Goal: Task Accomplishment & Management: Manage account settings

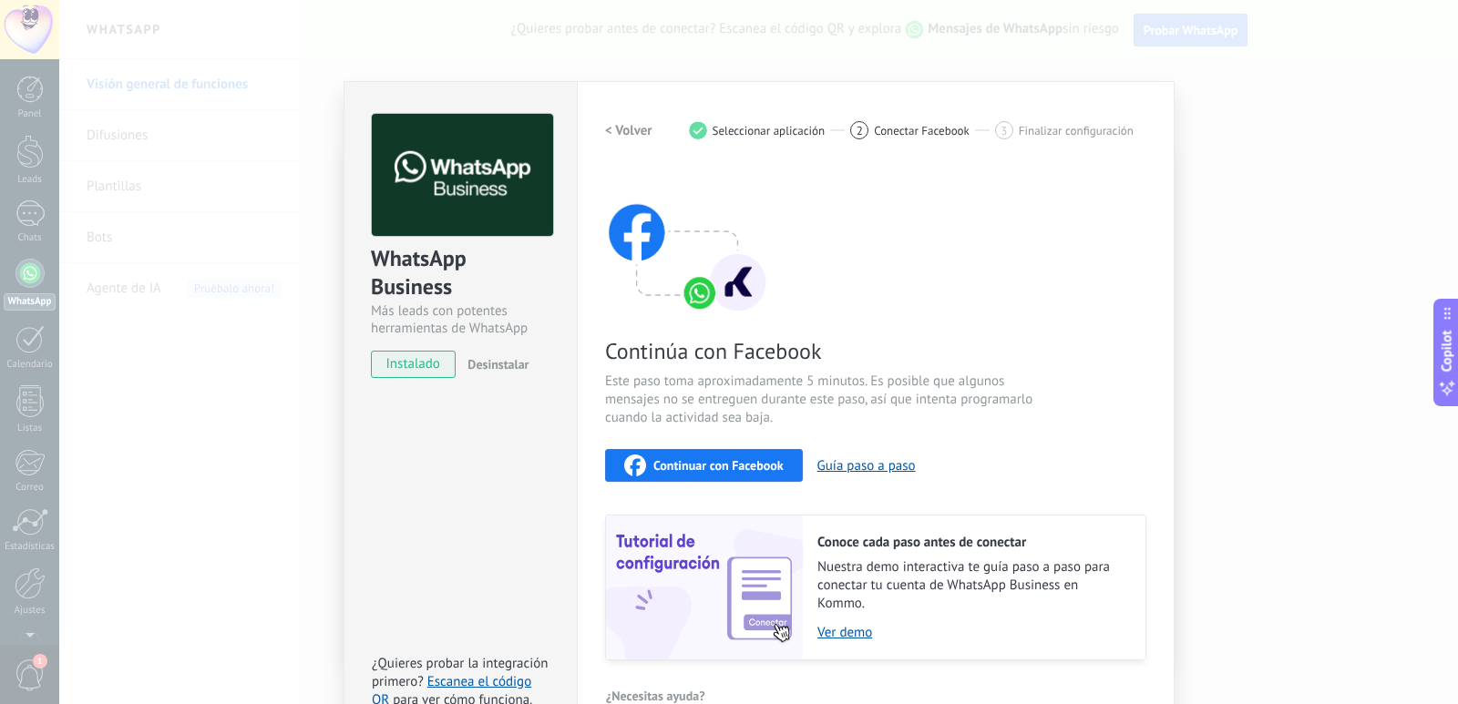
click at [708, 465] on span "Continuar con Facebook" at bounding box center [718, 465] width 130 height 13
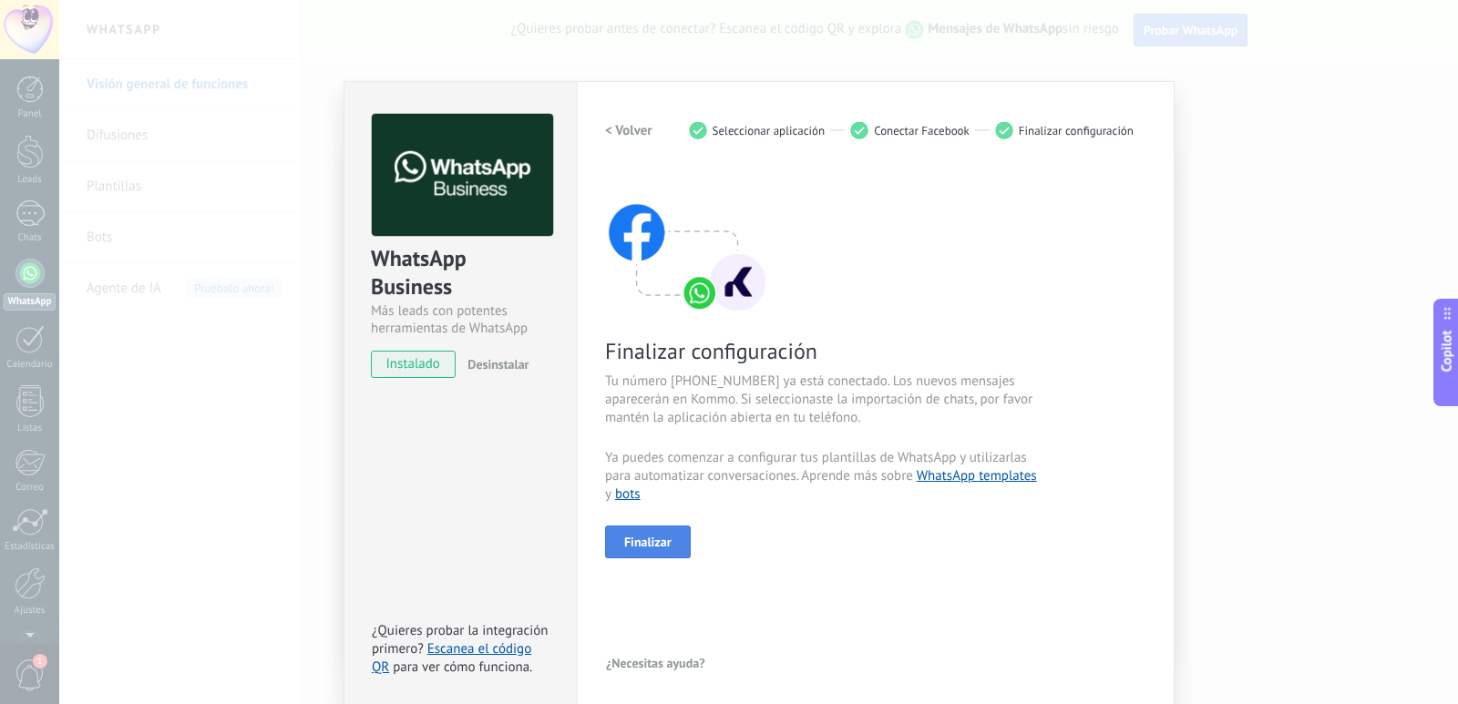
click at [651, 546] on span "Finalizar" at bounding box center [647, 542] width 47 height 13
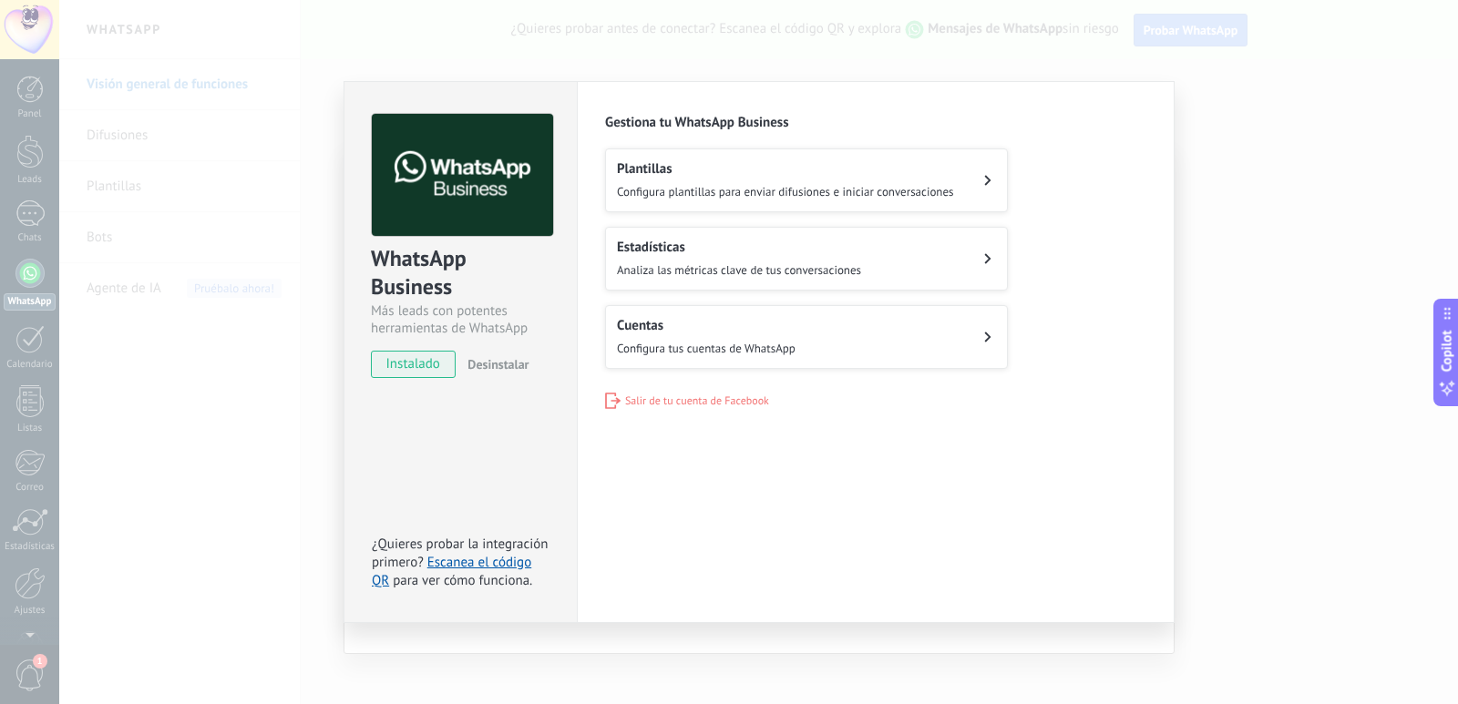
click at [921, 177] on h2 "Plantillas" at bounding box center [785, 168] width 337 height 17
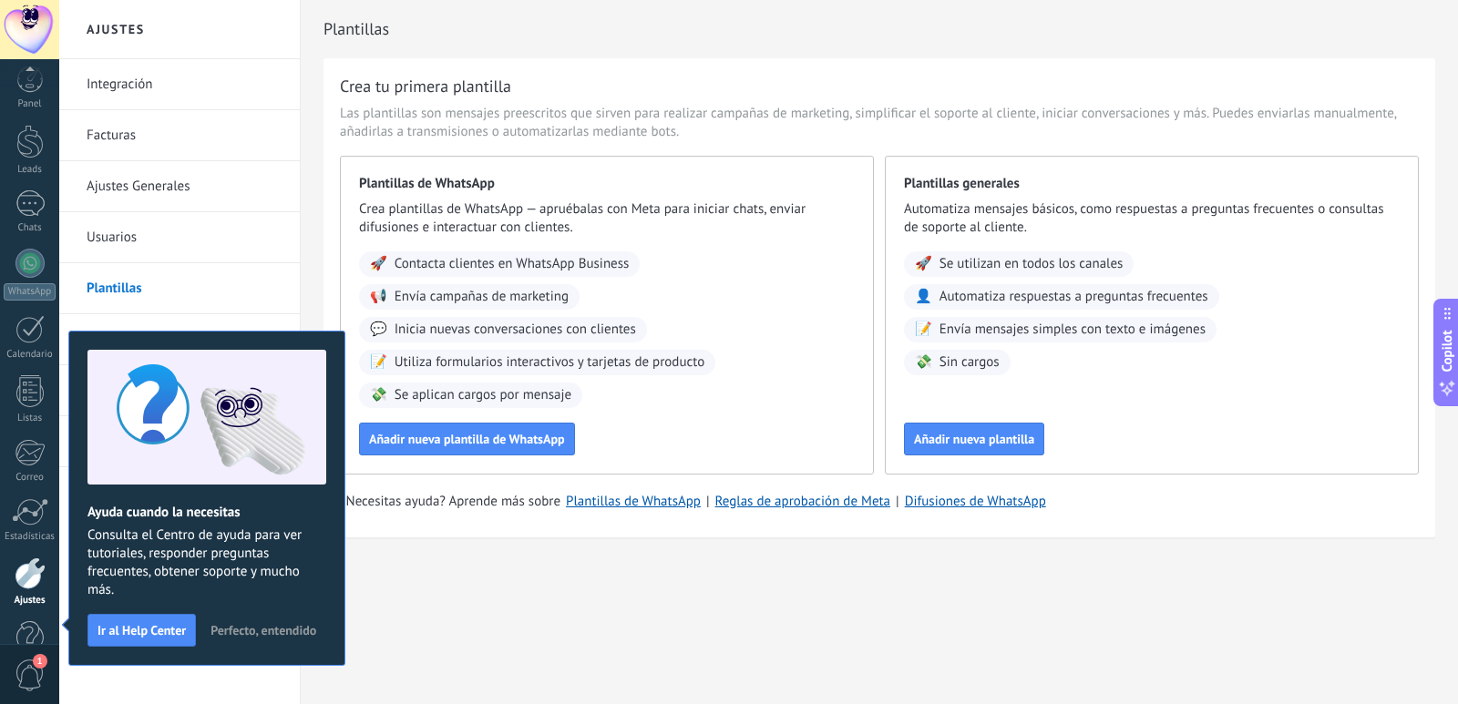
scroll to position [54, 0]
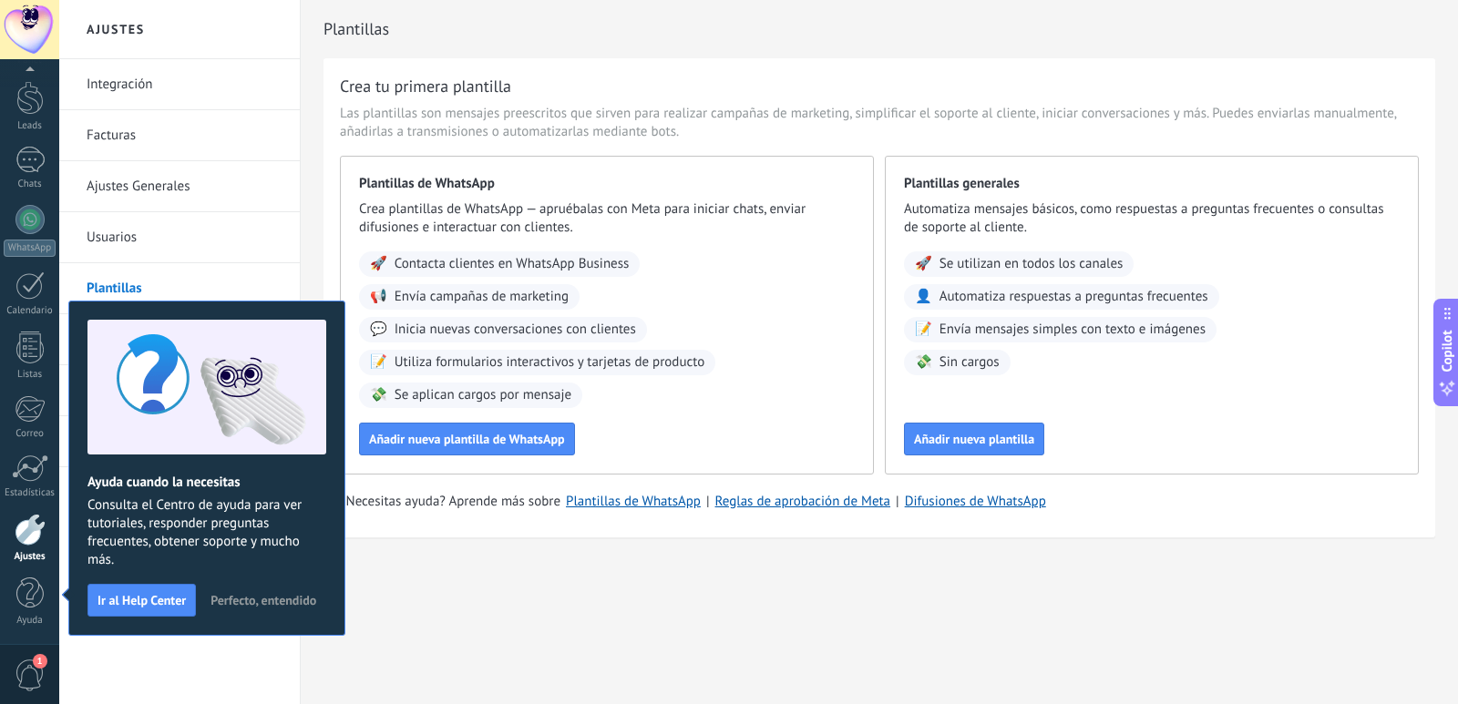
click at [244, 594] on span "Perfecto, entendido" at bounding box center [263, 600] width 106 height 13
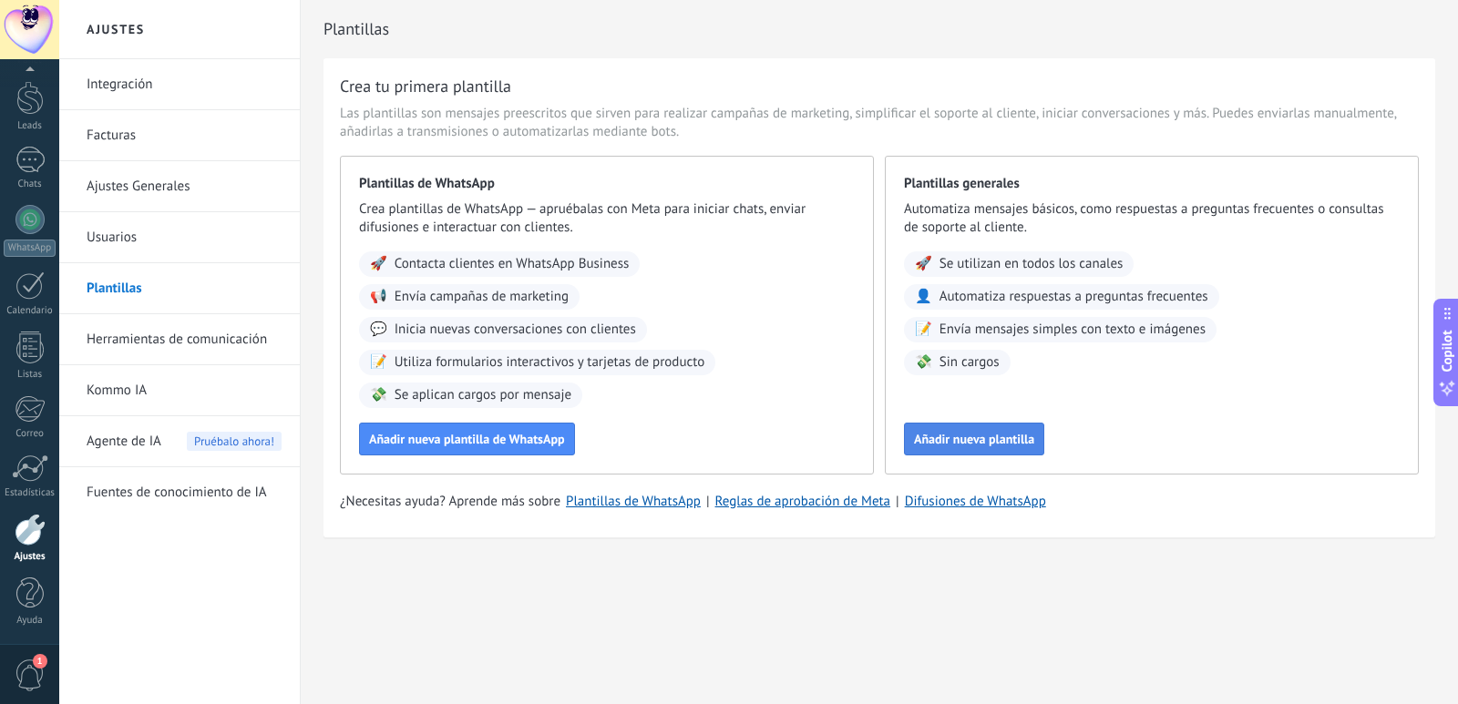
click at [976, 423] on div "Añadir nueva plantilla" at bounding box center [1152, 439] width 496 height 33
click at [981, 436] on span "Añadir nueva plantilla" at bounding box center [974, 439] width 120 height 13
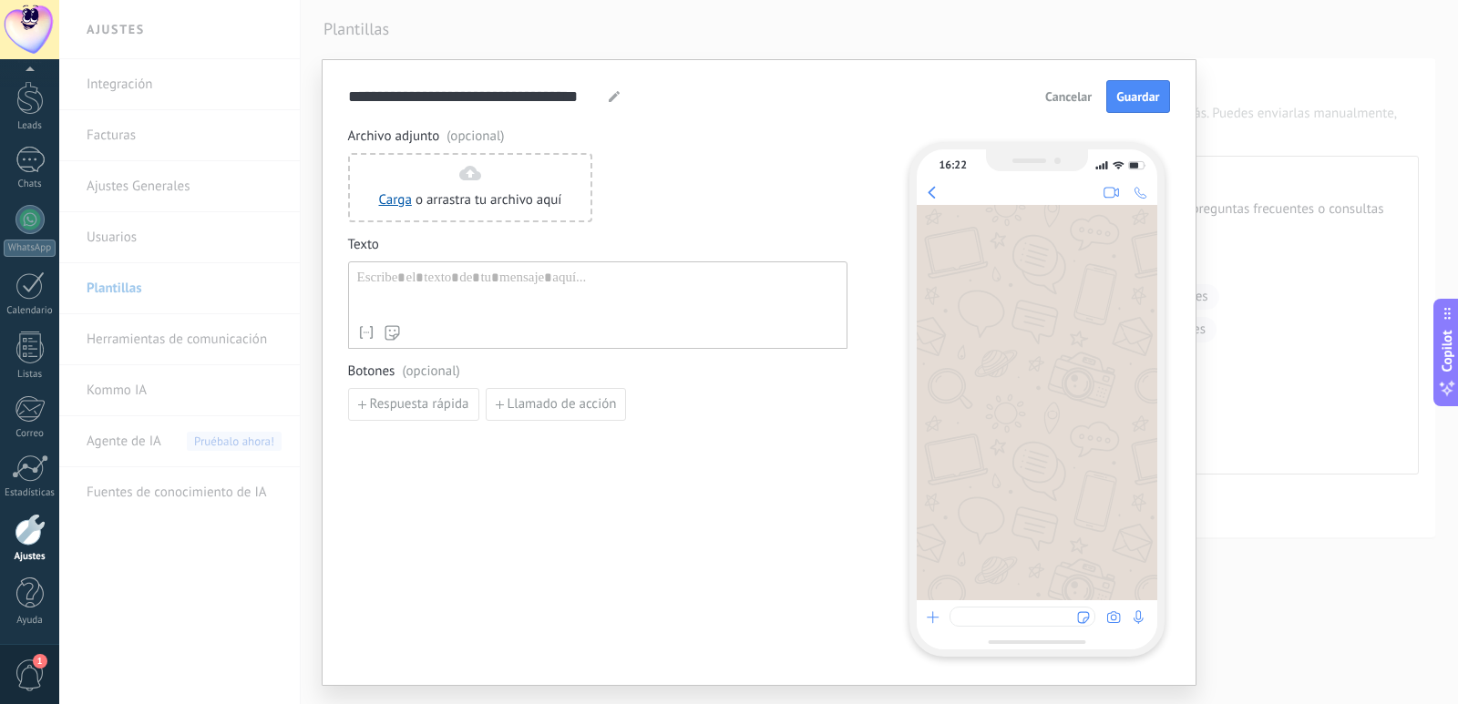
click at [439, 293] on div at bounding box center [597, 293] width 481 height 46
paste div
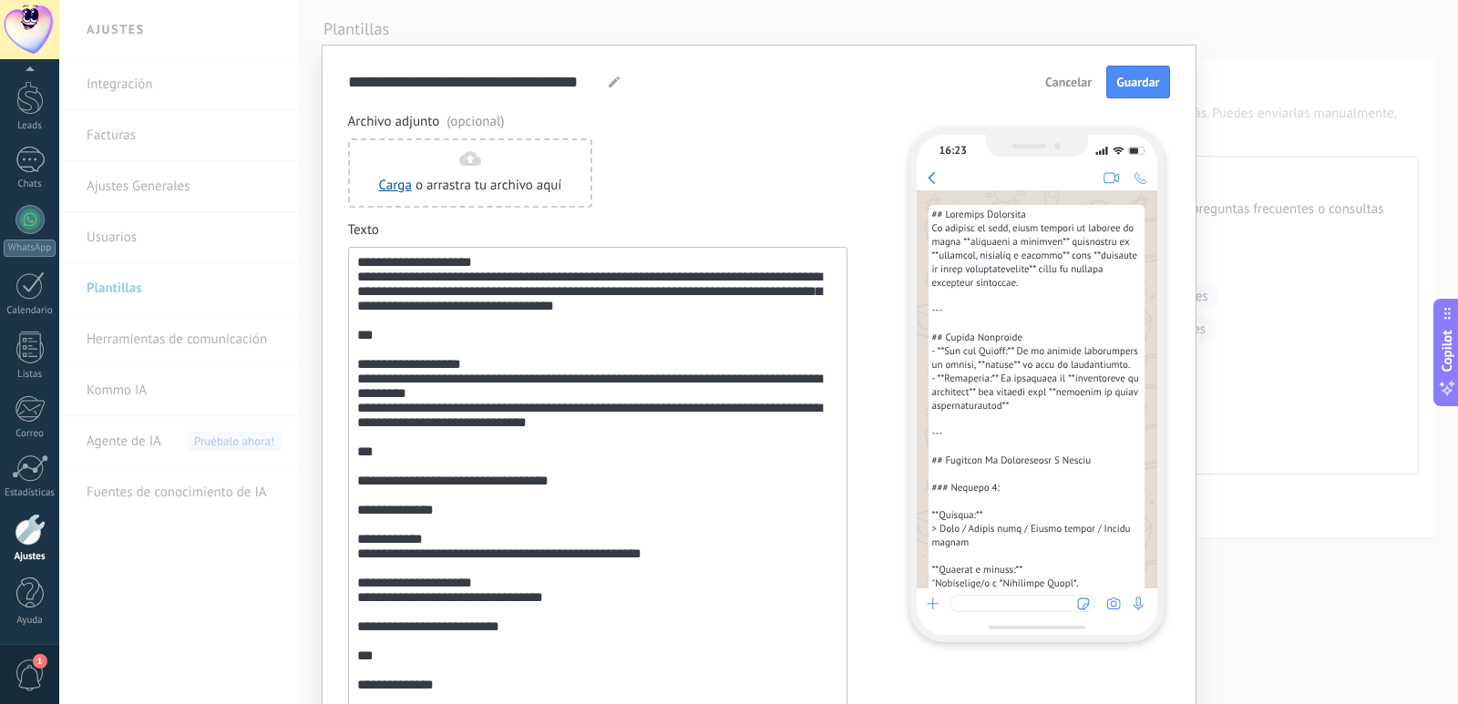
scroll to position [0, 0]
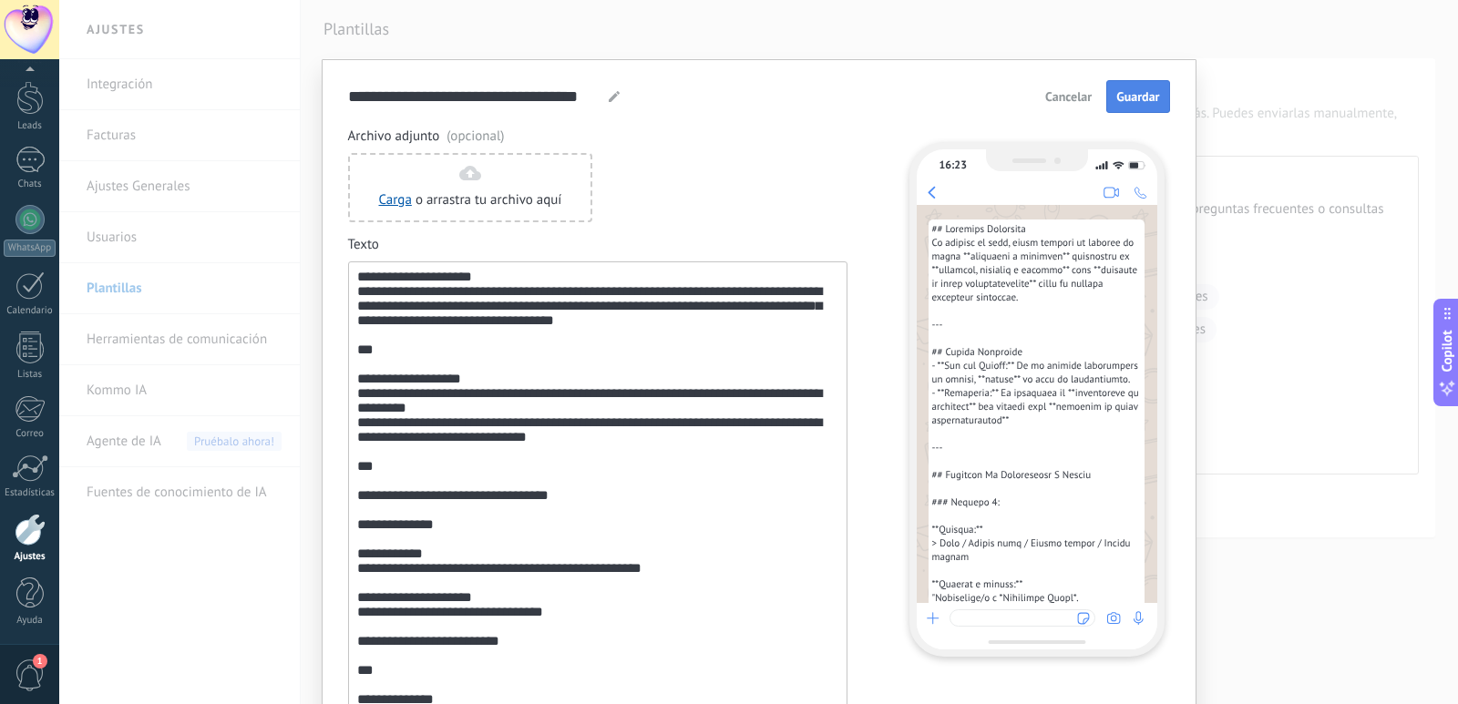
click at [1138, 85] on button "Guardar" at bounding box center [1137, 96] width 63 height 33
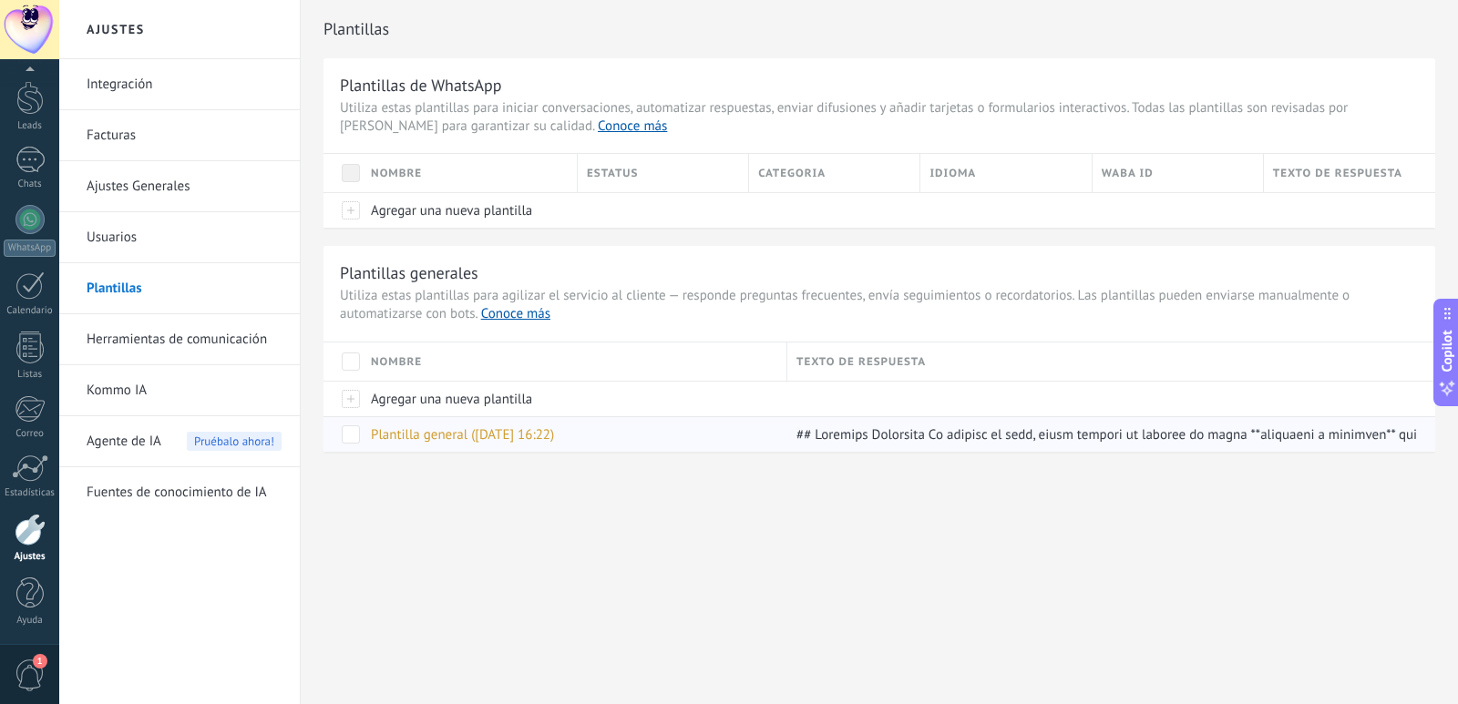
click at [432, 431] on span "Plantilla general (27.09.2025 16:22)" at bounding box center [462, 434] width 183 height 17
click at [443, 398] on span "Agregar una nueva plantilla" at bounding box center [451, 399] width 161 height 17
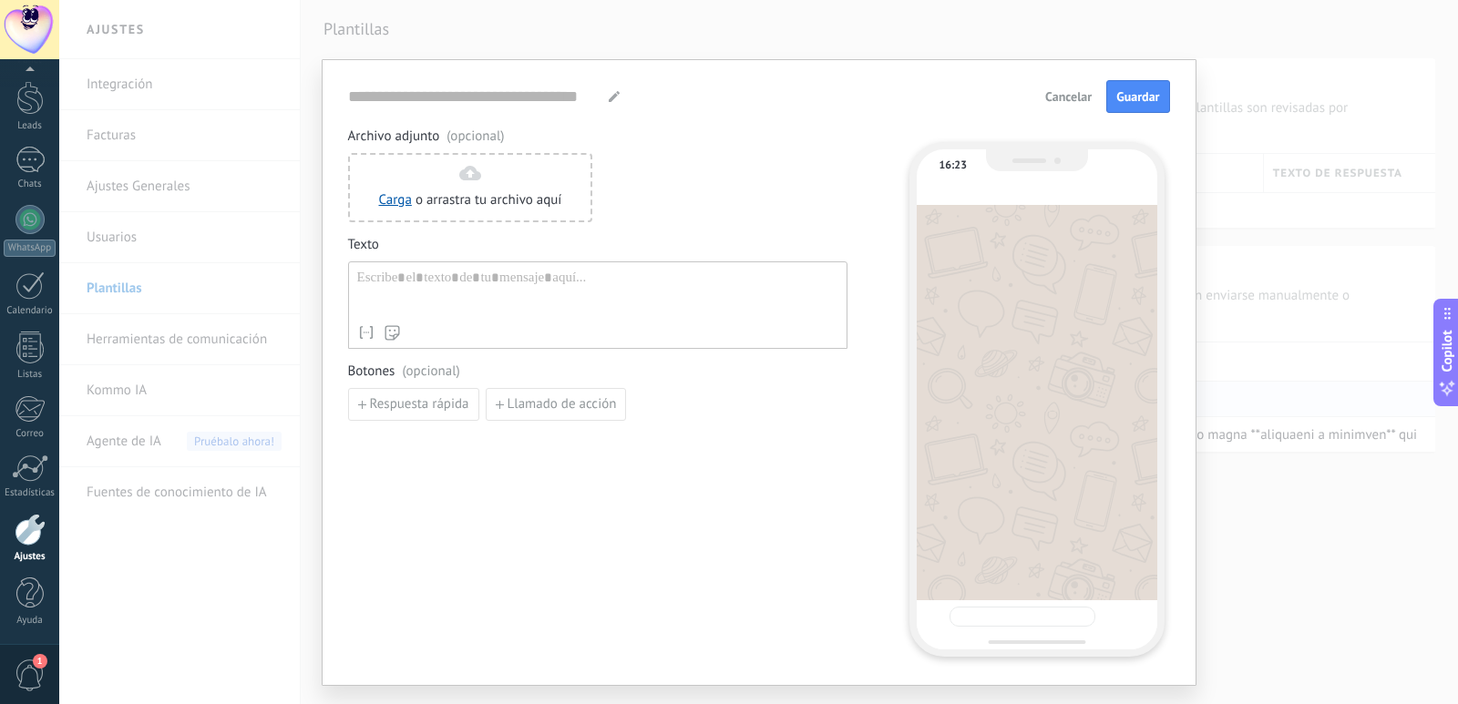
type input "**********"
click at [421, 289] on div at bounding box center [597, 293] width 481 height 46
paste div
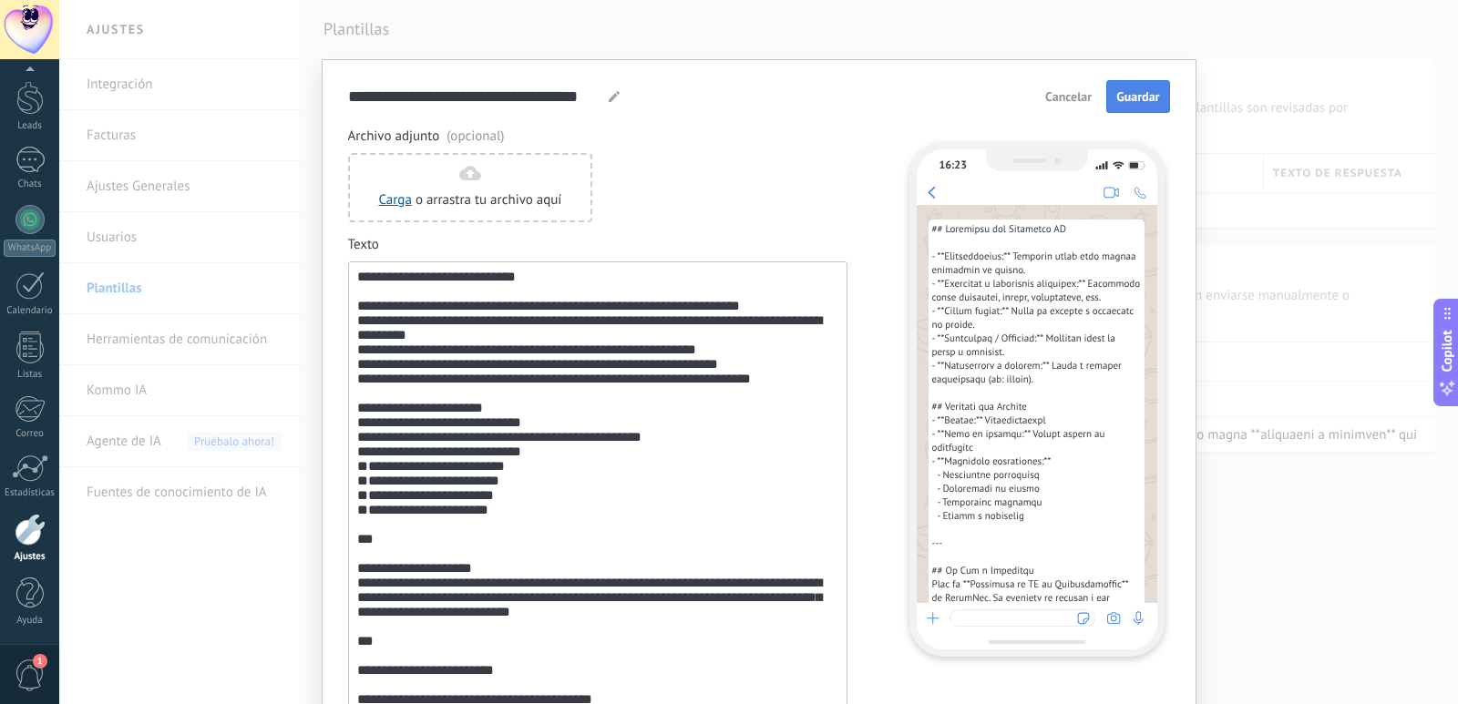
click at [1138, 93] on span "Guardar" at bounding box center [1137, 96] width 43 height 13
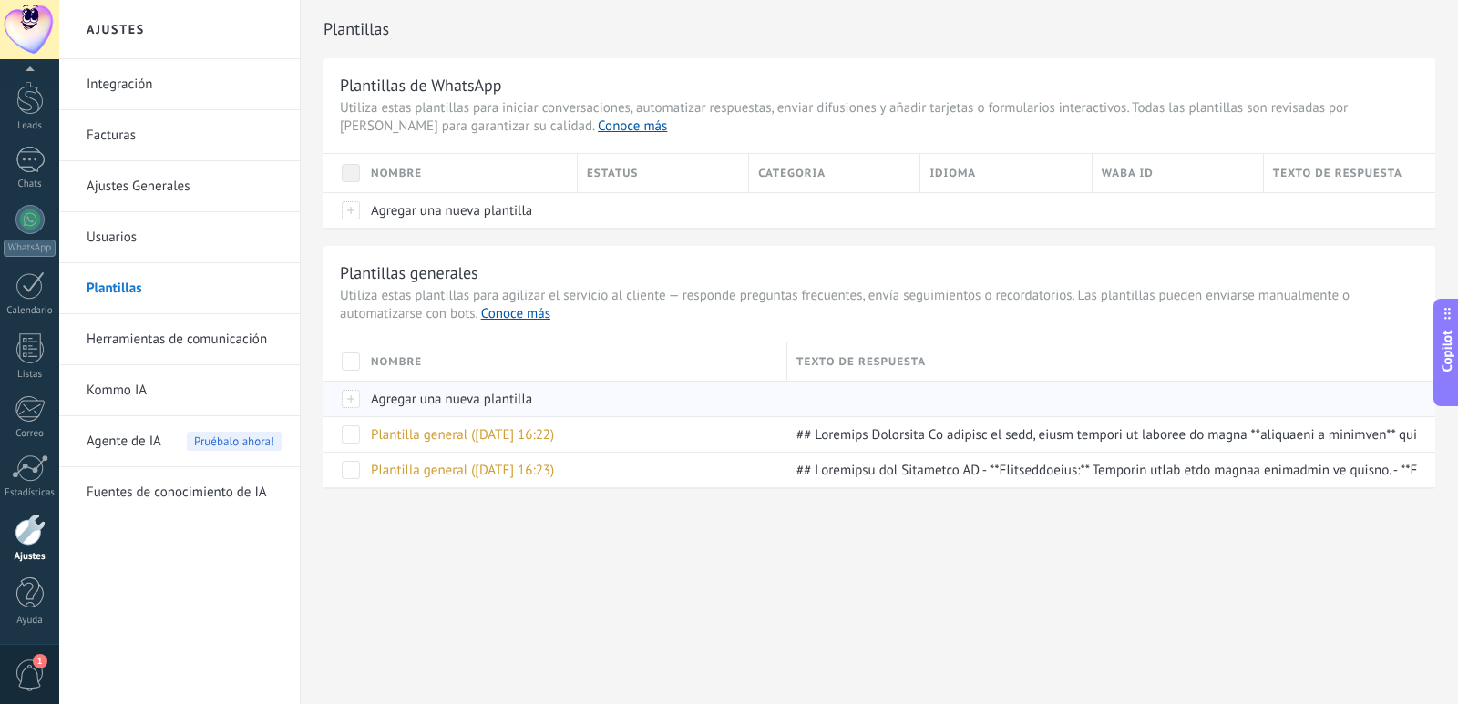
click at [436, 402] on span "Agregar una nueva plantilla" at bounding box center [451, 399] width 161 height 17
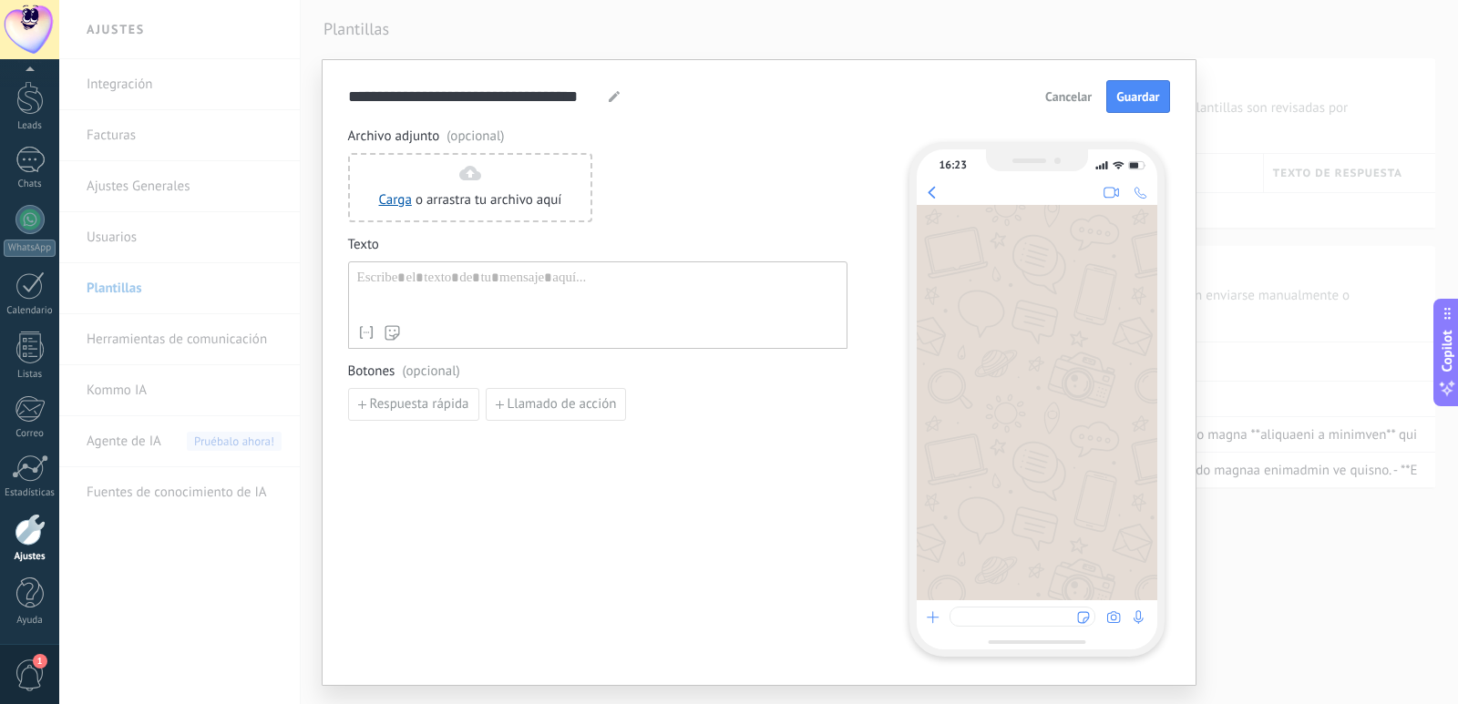
click at [496, 302] on div at bounding box center [597, 293] width 481 height 46
paste div
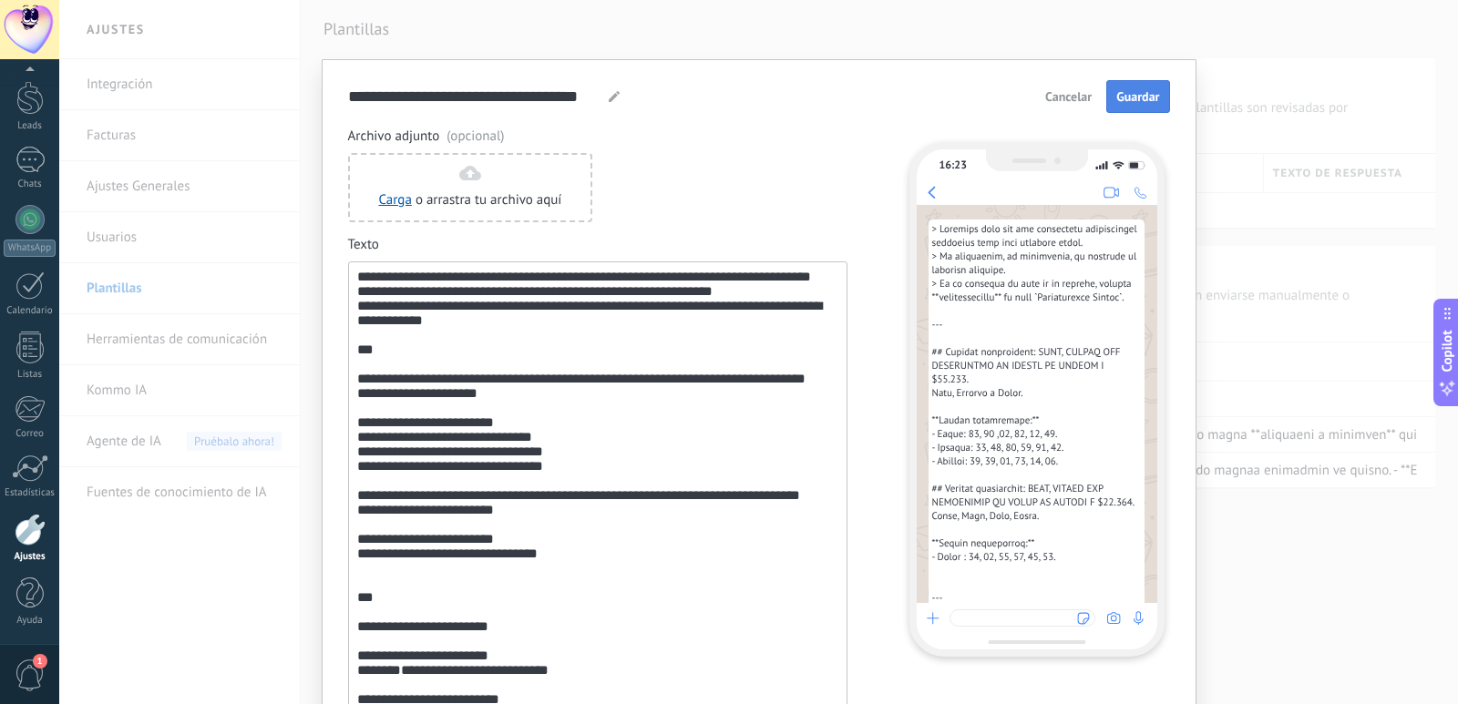
click at [1158, 95] on button "Guardar" at bounding box center [1137, 96] width 63 height 33
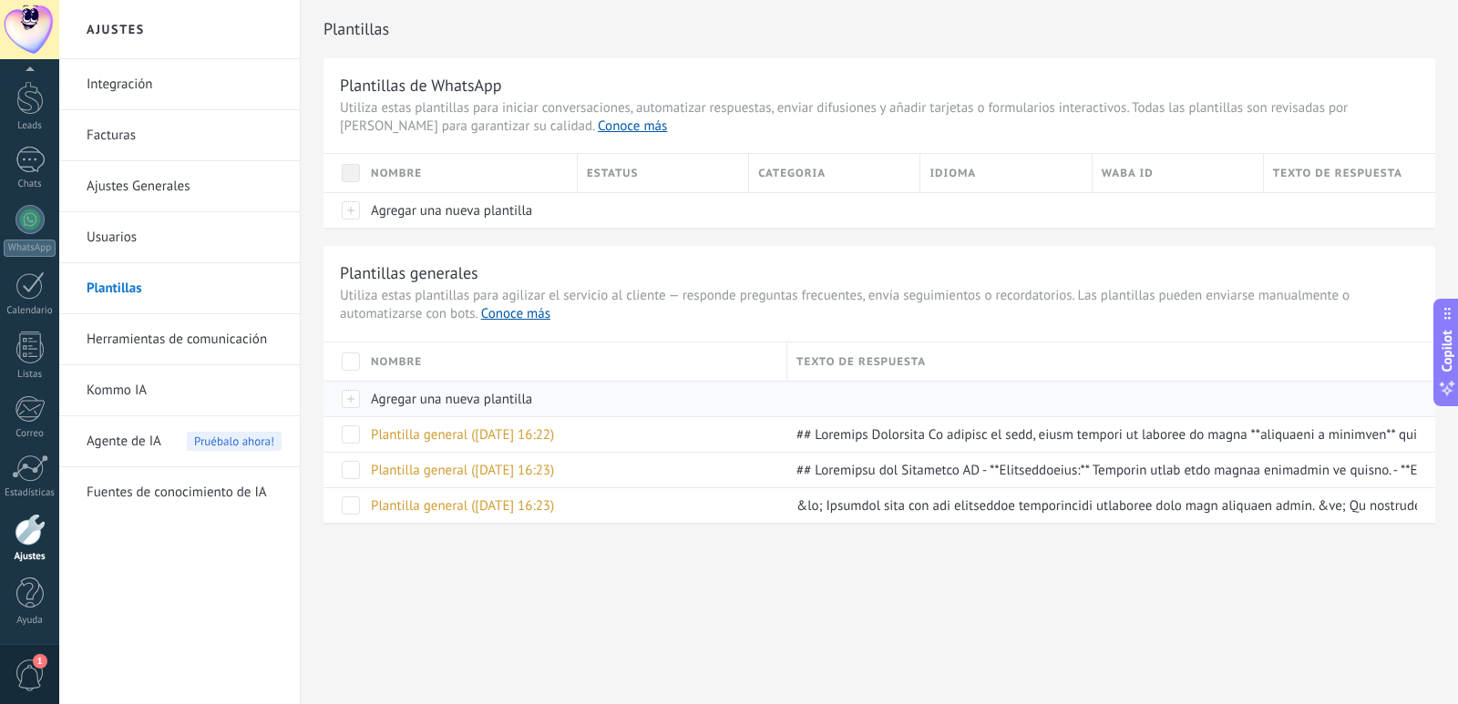
click at [439, 402] on span "Agregar una nueva plantilla" at bounding box center [451, 399] width 161 height 17
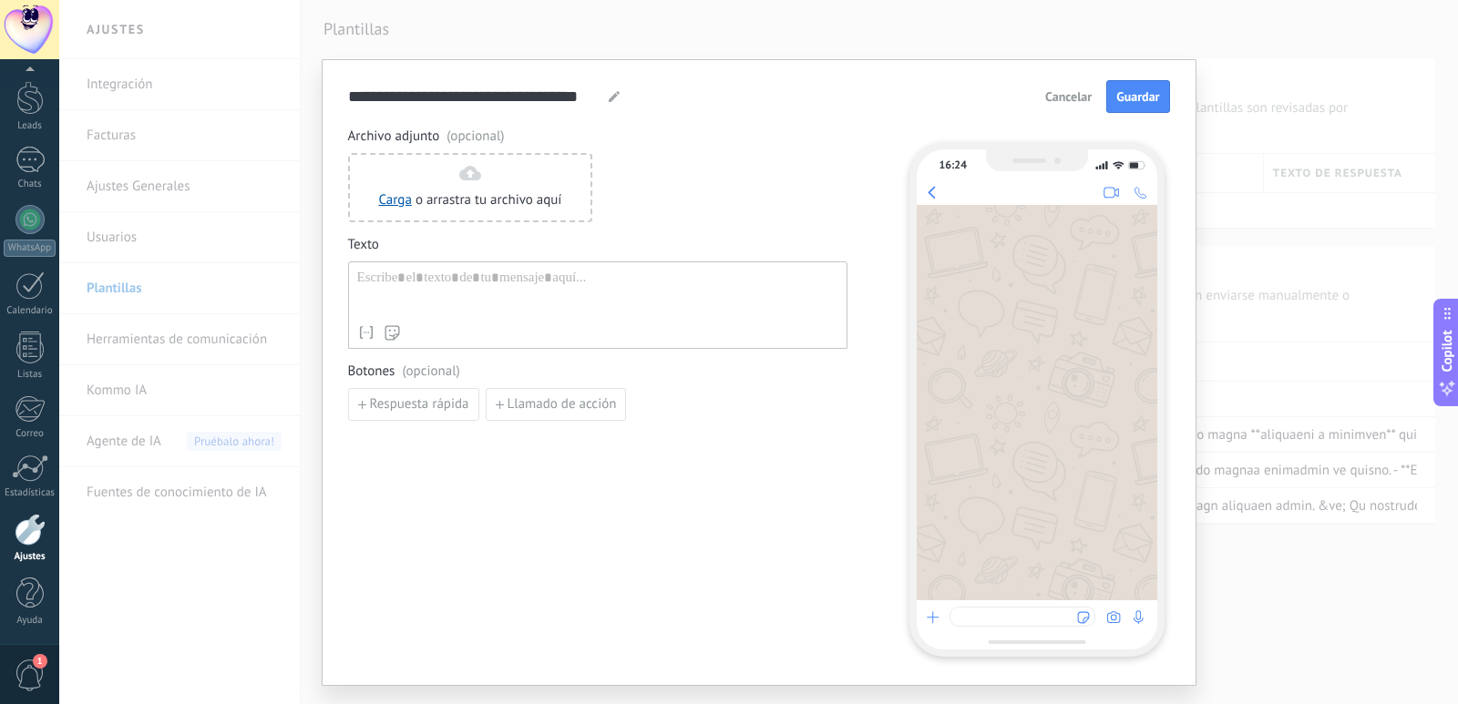
click at [442, 306] on div at bounding box center [597, 293] width 481 height 46
paste div
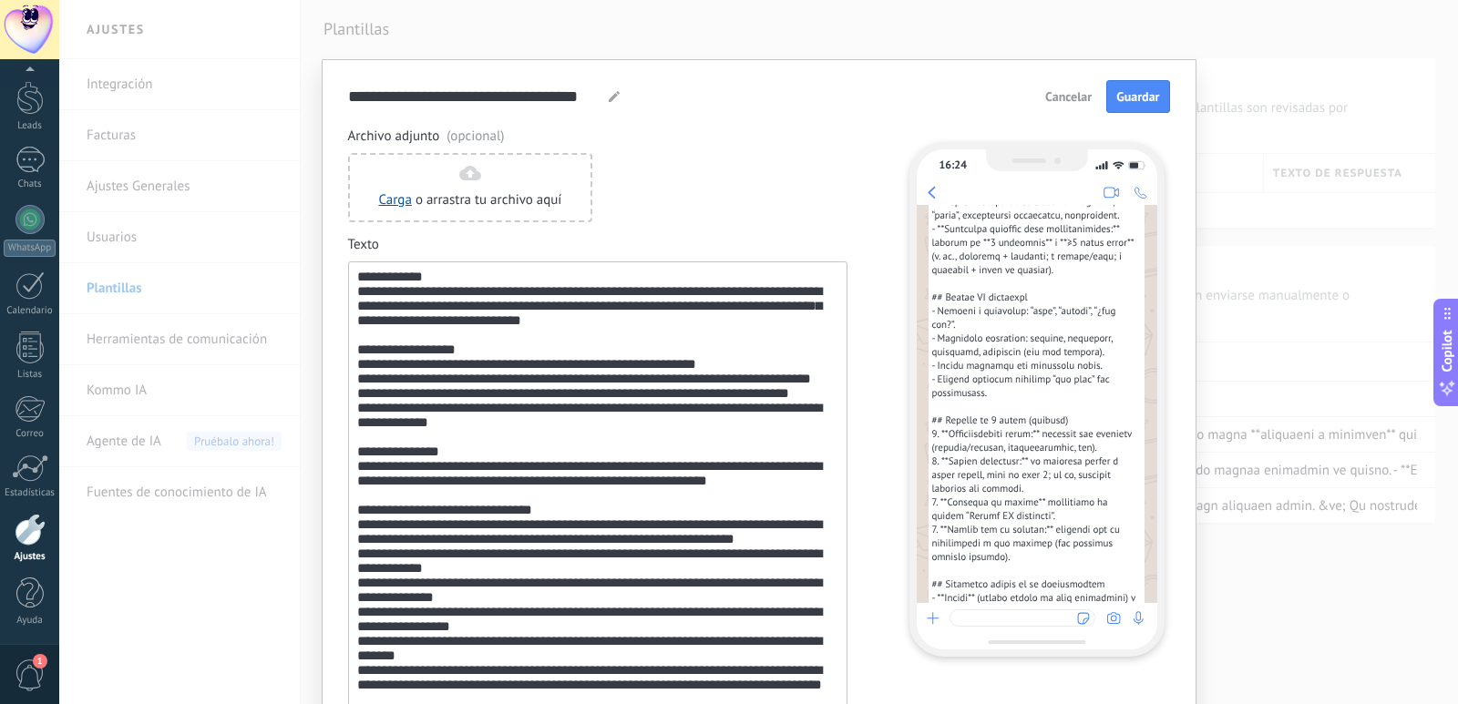
click at [1296, 190] on div "**********" at bounding box center [758, 352] width 1399 height 704
click at [1134, 87] on button "Guardar" at bounding box center [1137, 96] width 63 height 33
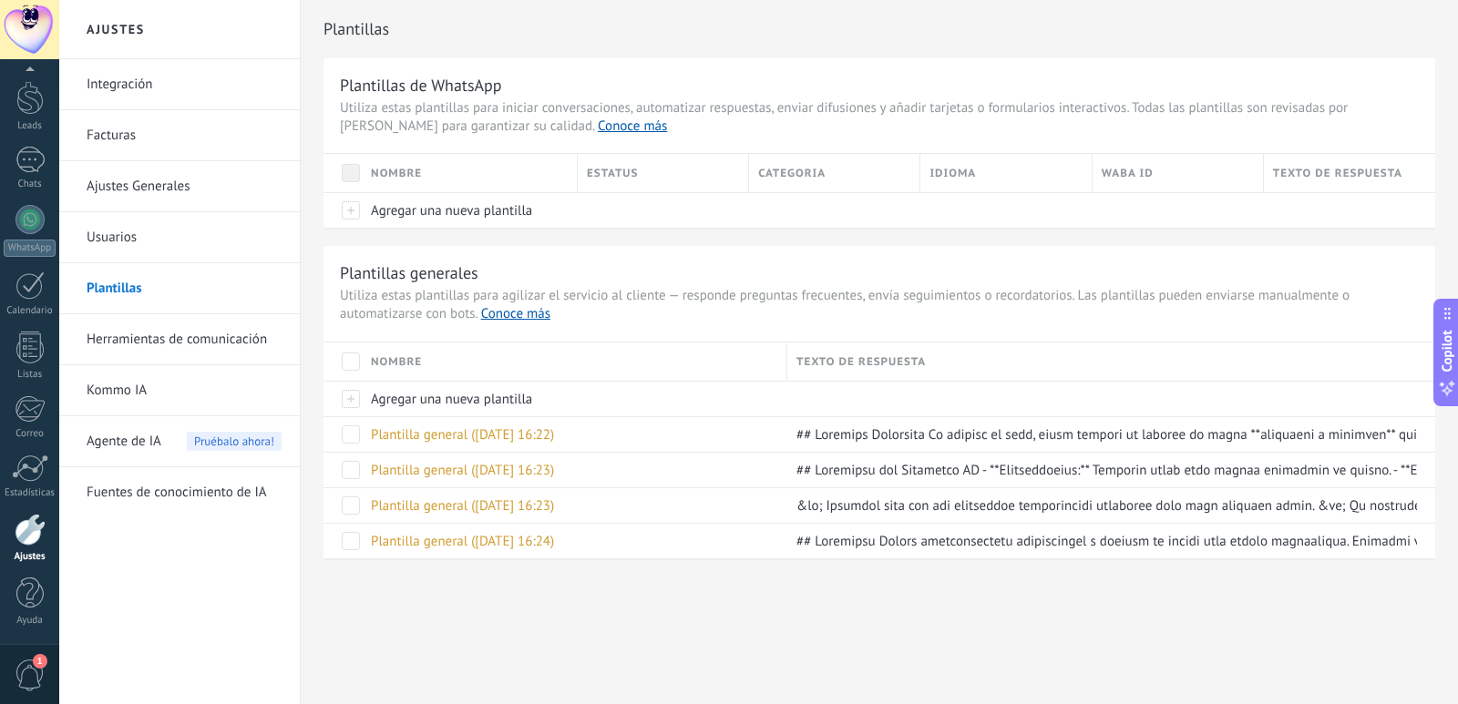
click at [123, 443] on span "Agente de IA" at bounding box center [124, 441] width 75 height 51
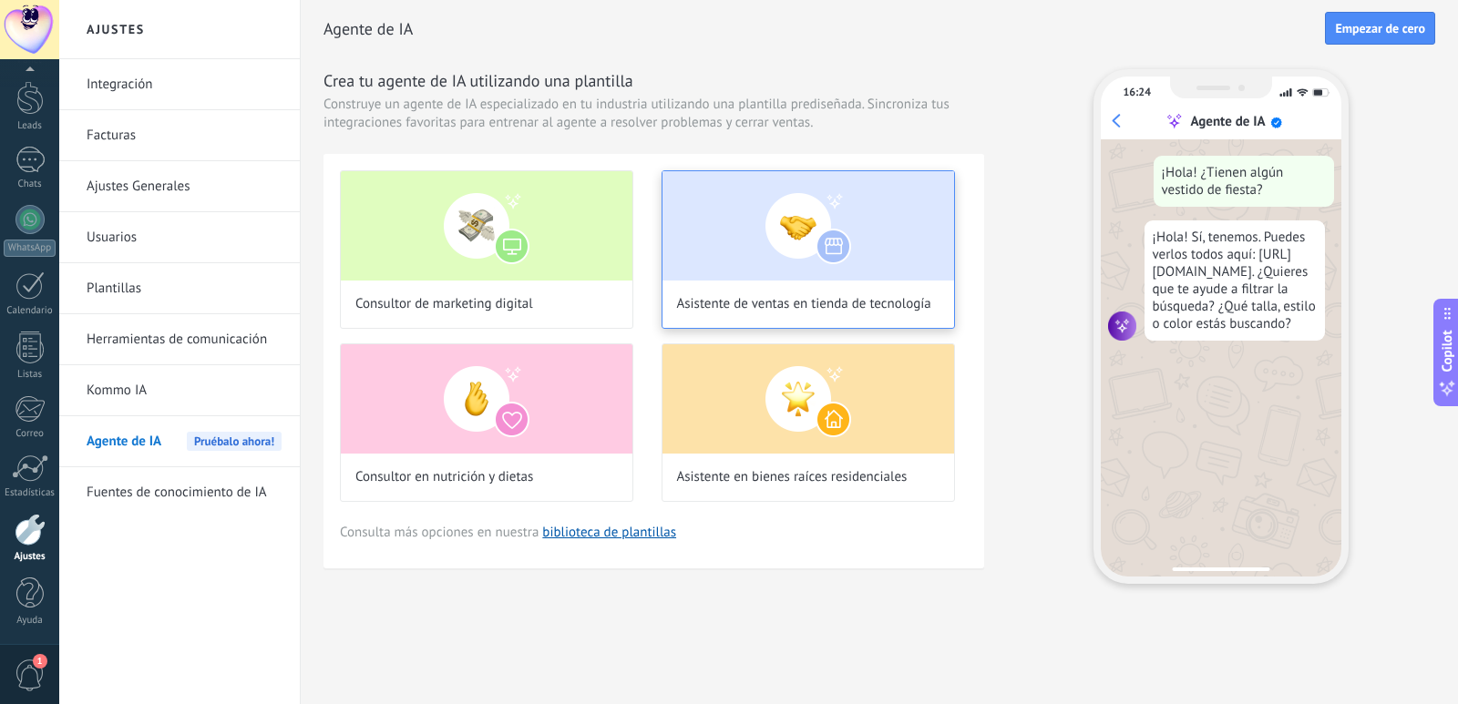
click at [829, 247] on img at bounding box center [808, 225] width 292 height 109
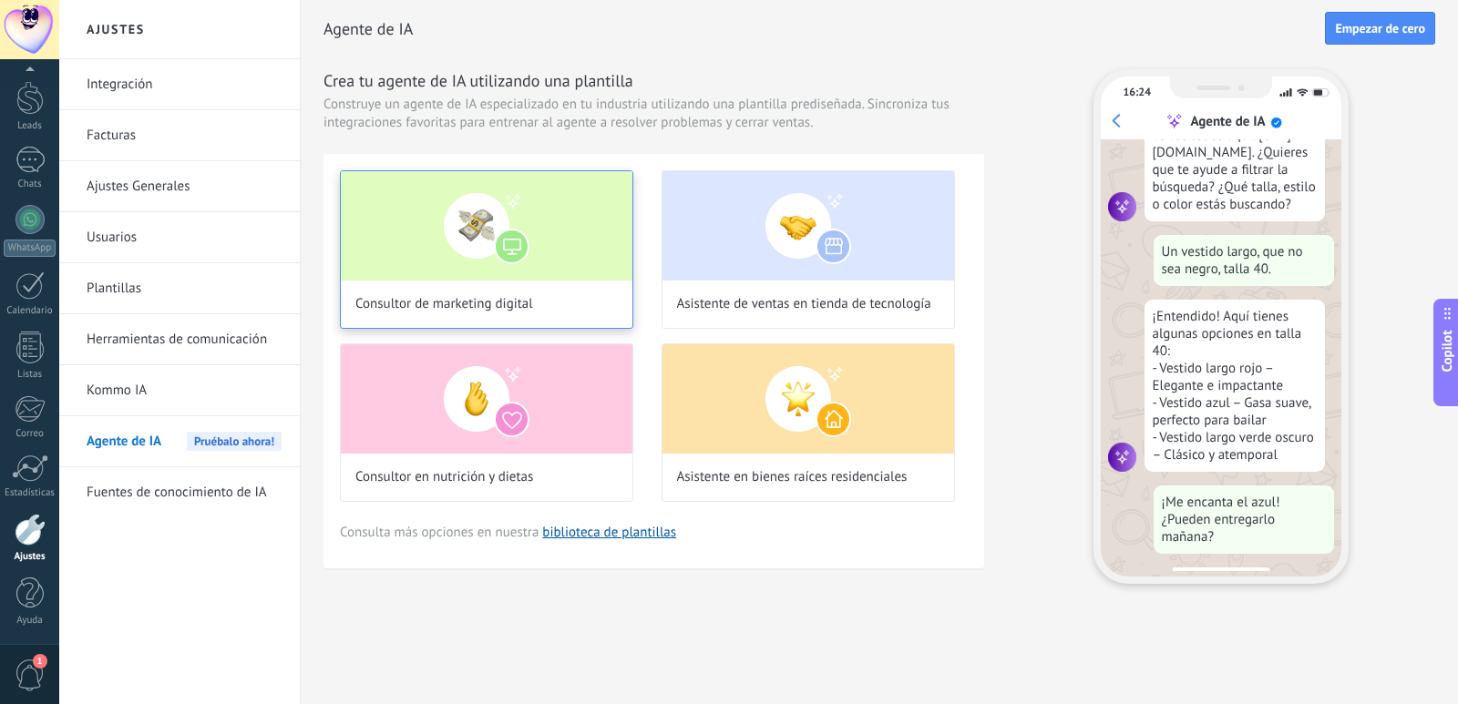
scroll to position [184, 0]
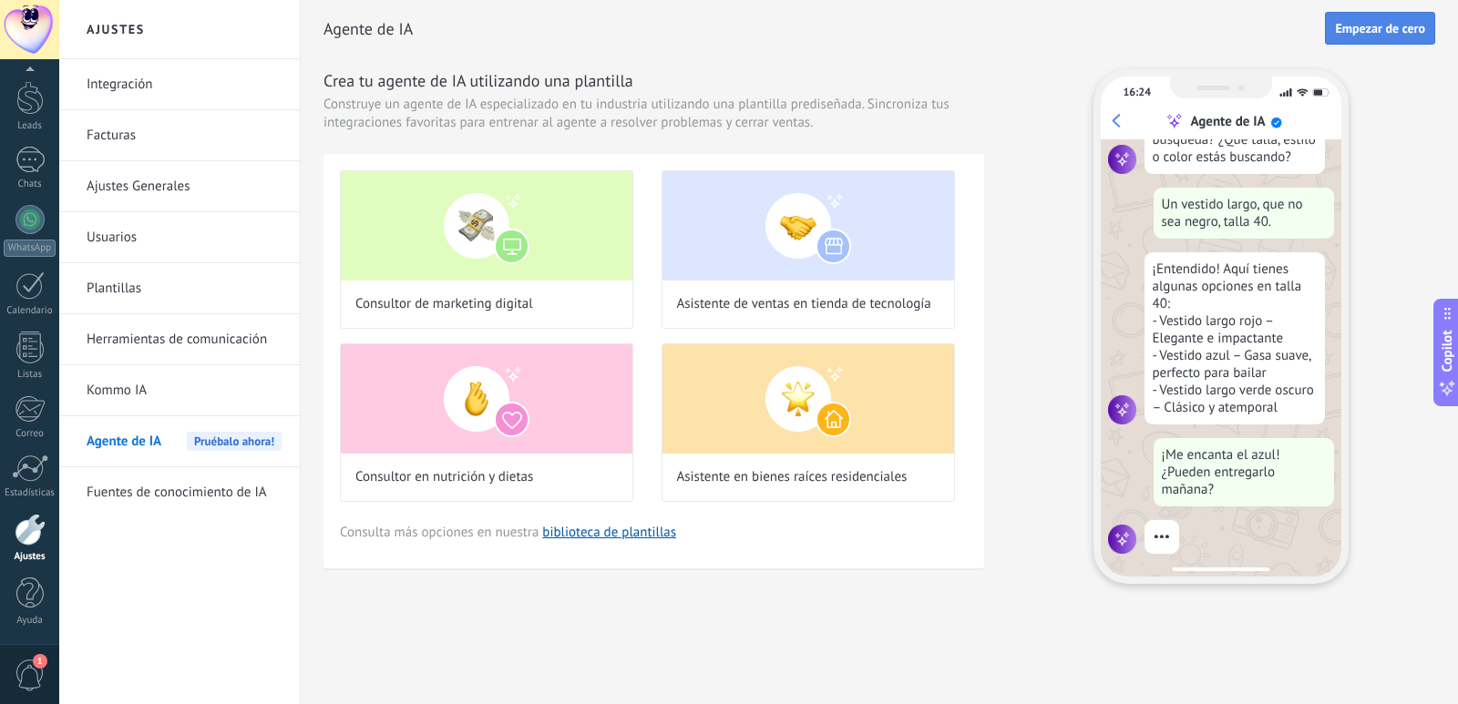
click at [1382, 26] on span "Empezar de cero" at bounding box center [1380, 28] width 90 height 13
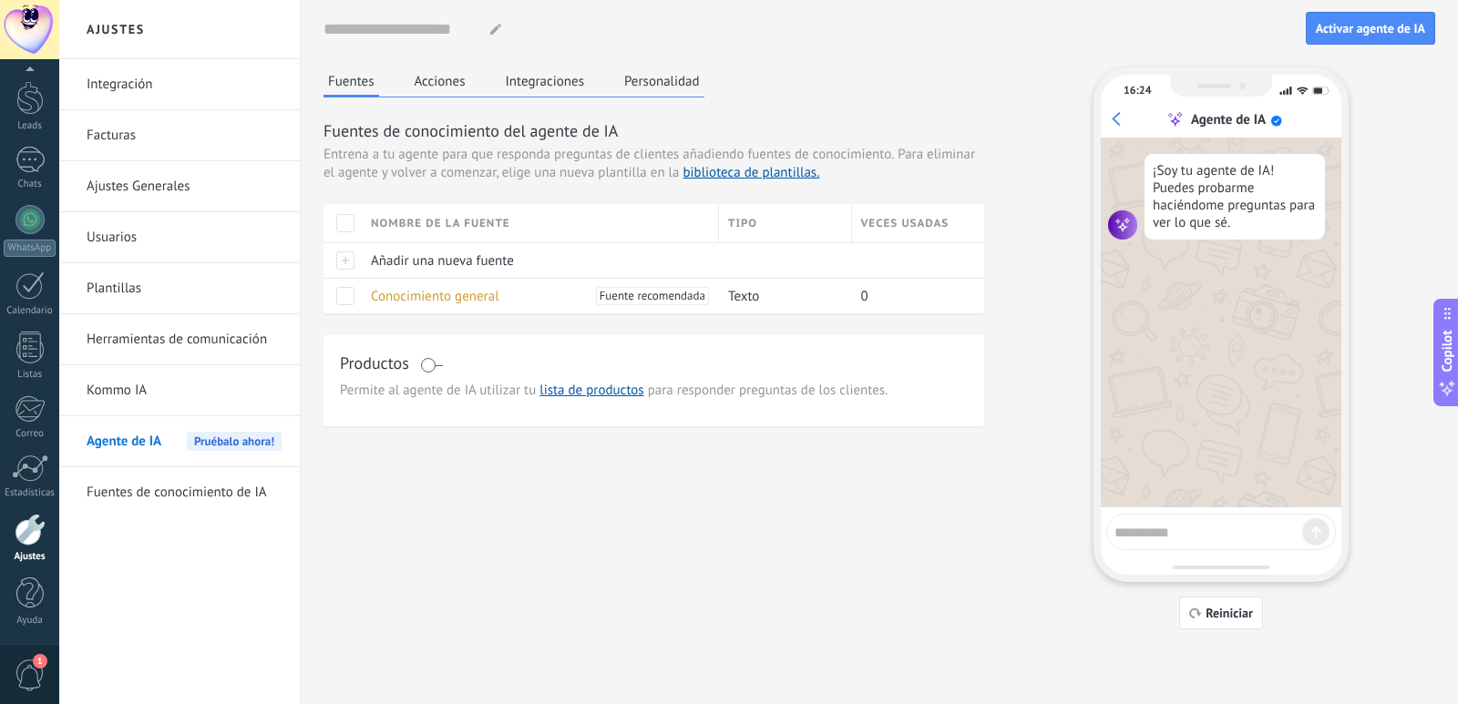
click at [430, 364] on span at bounding box center [431, 365] width 23 height 15
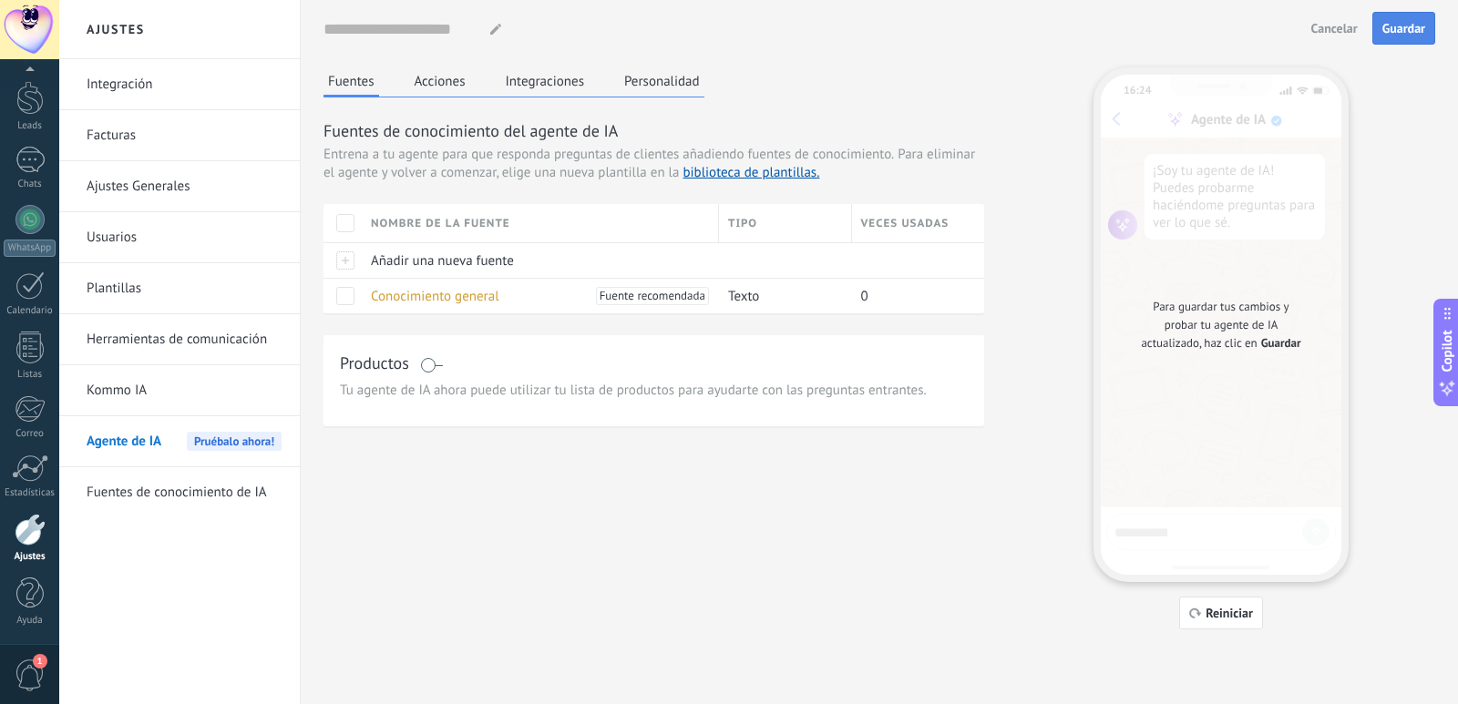
click at [1391, 29] on span "Guardar" at bounding box center [1403, 28] width 43 height 13
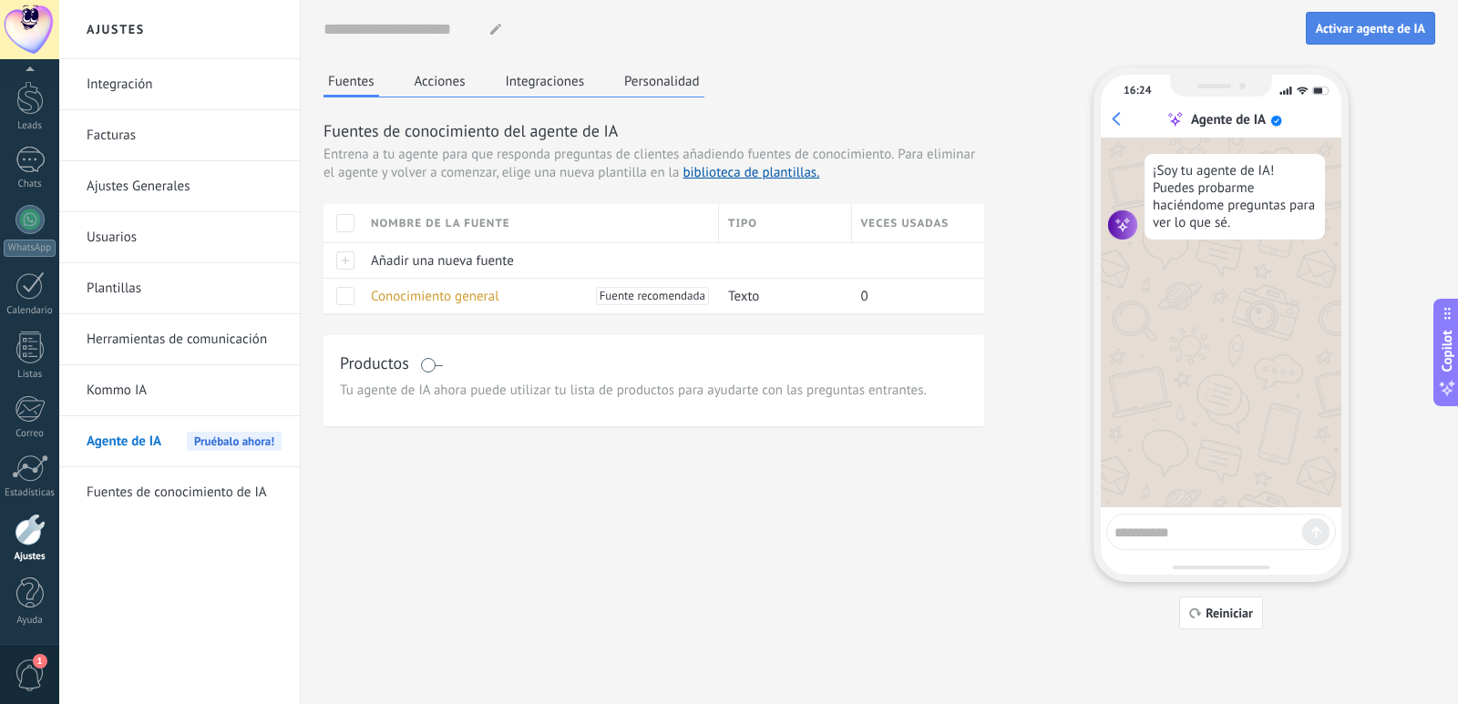
click at [1372, 19] on button "Activar agente de IA" at bounding box center [1370, 28] width 129 height 33
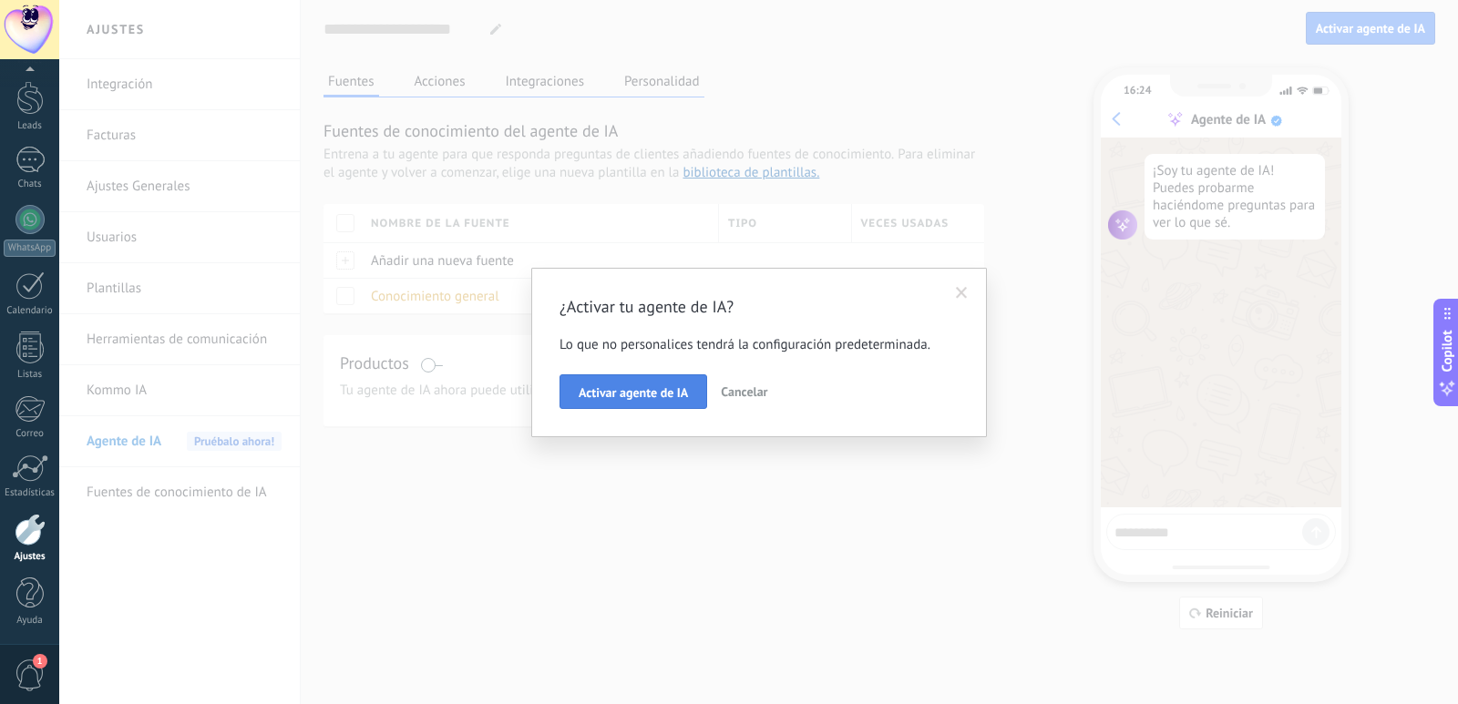
click at [653, 384] on button "Activar agente de IA" at bounding box center [633, 391] width 148 height 35
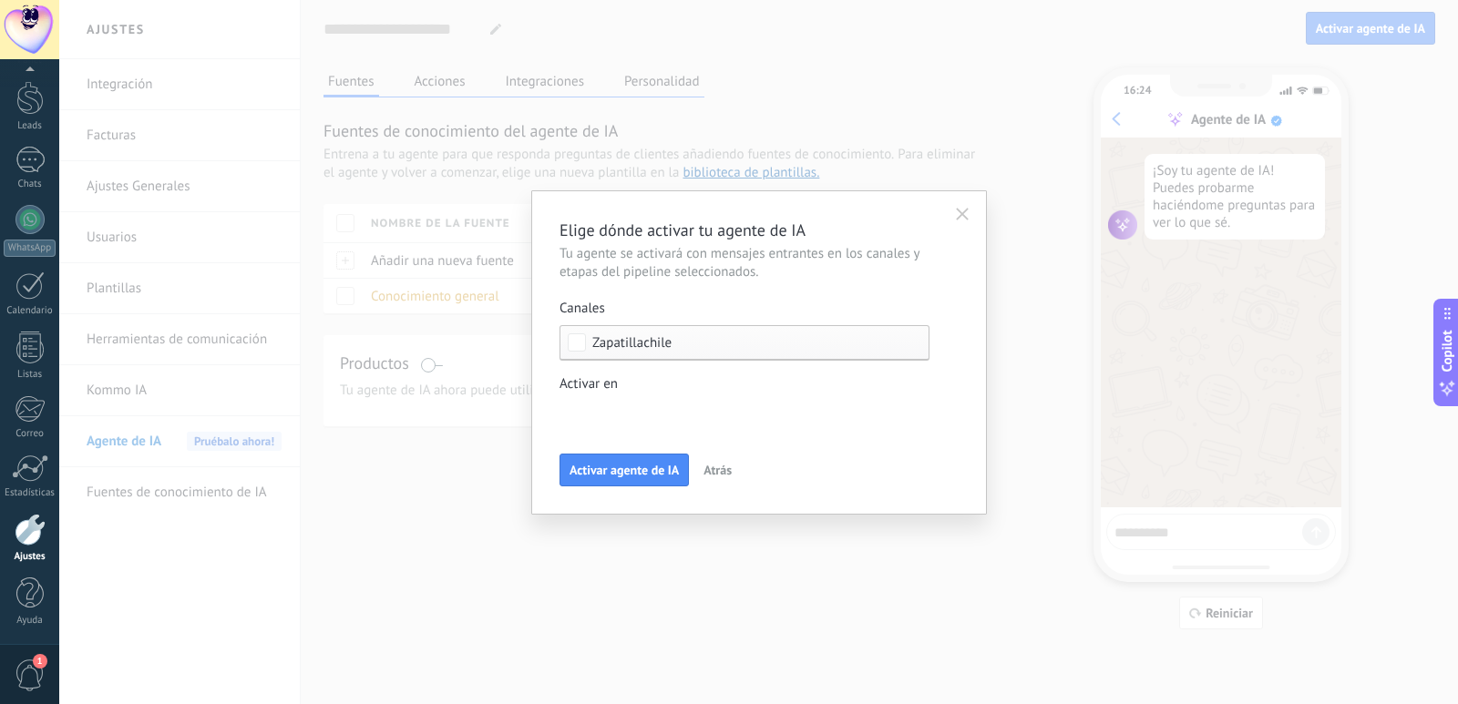
click at [0, 0] on div "Nueva consulta Cualificado Cotización enviada Pedido creado Pedido completado P…" at bounding box center [0, 0] width 0 height 0
click at [622, 413] on span at bounding box center [632, 413] width 93 height 15
click at [691, 380] on div at bounding box center [758, 352] width 1399 height 704
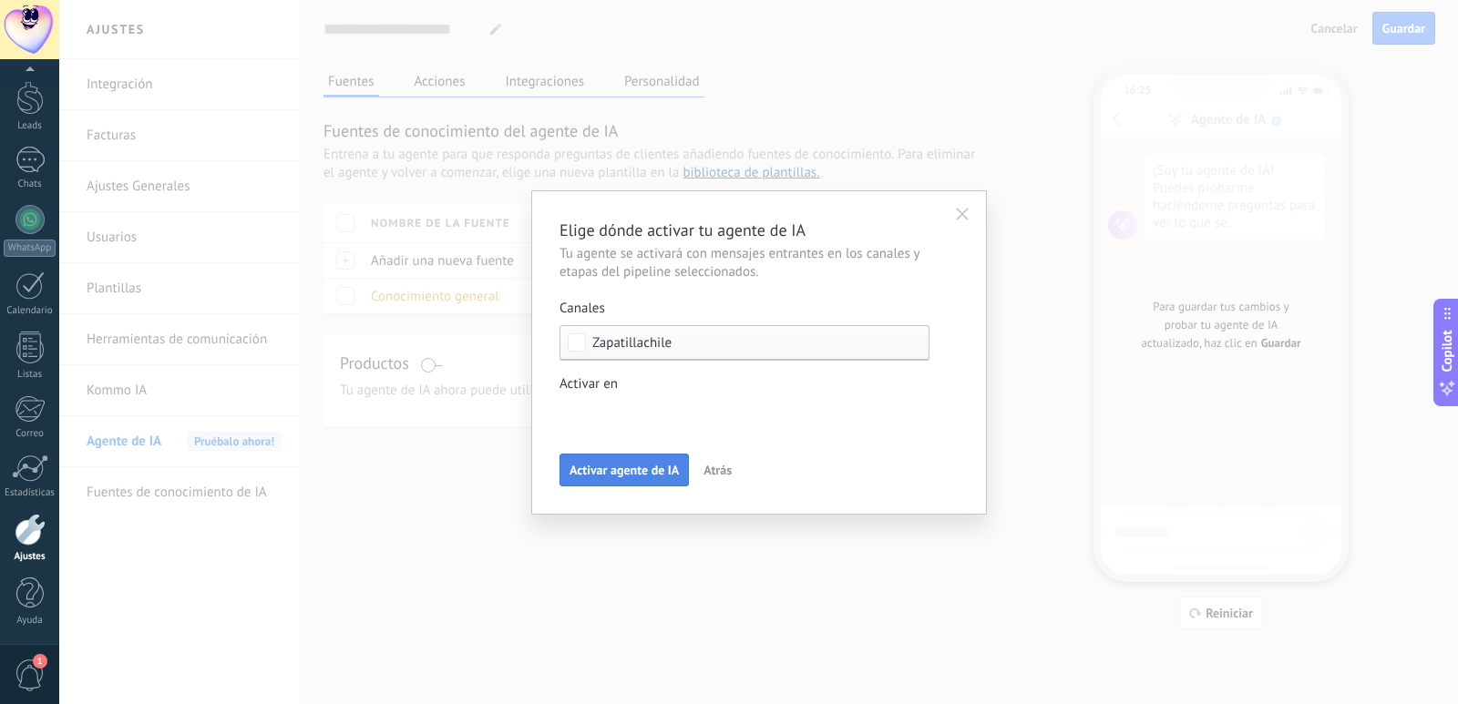
click at [661, 469] on span "Activar agente de IA" at bounding box center [623, 470] width 109 height 13
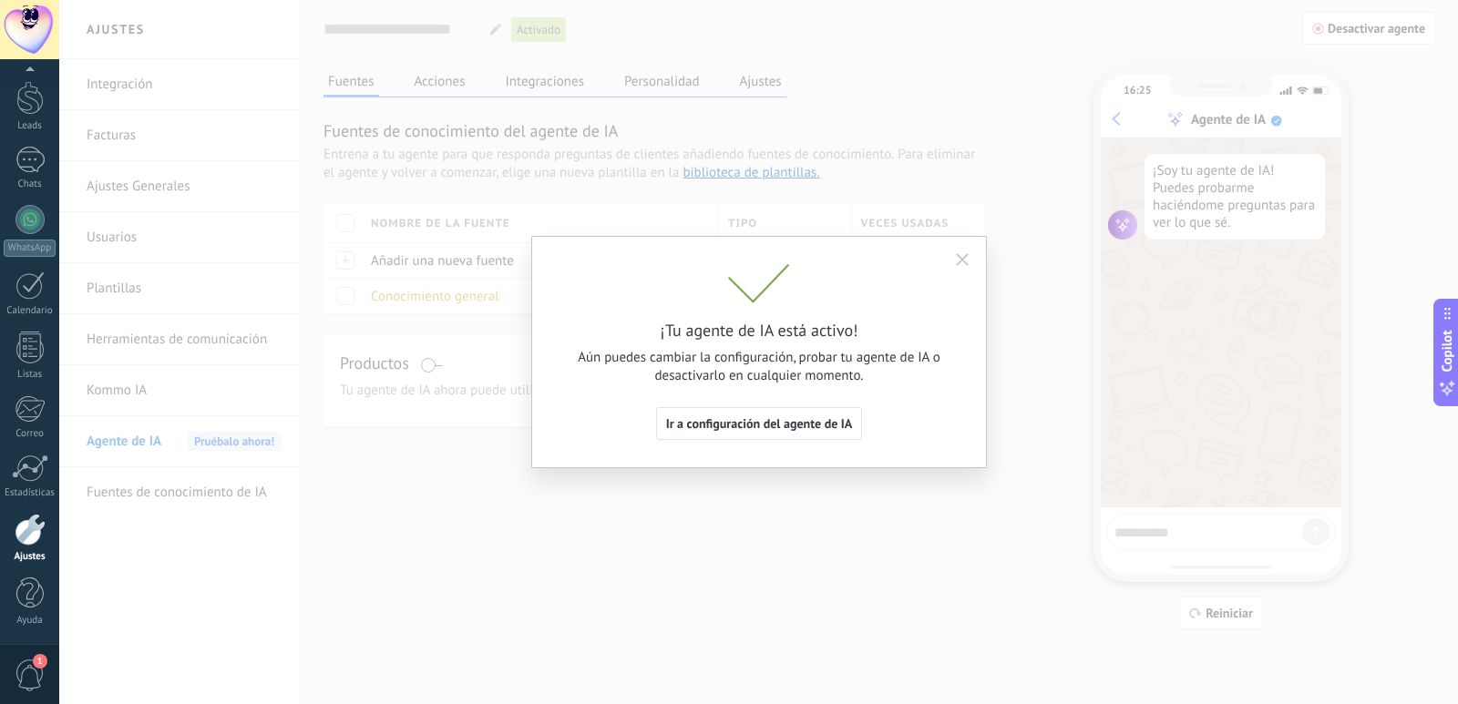
click at [958, 254] on icon "button" at bounding box center [962, 259] width 13 height 13
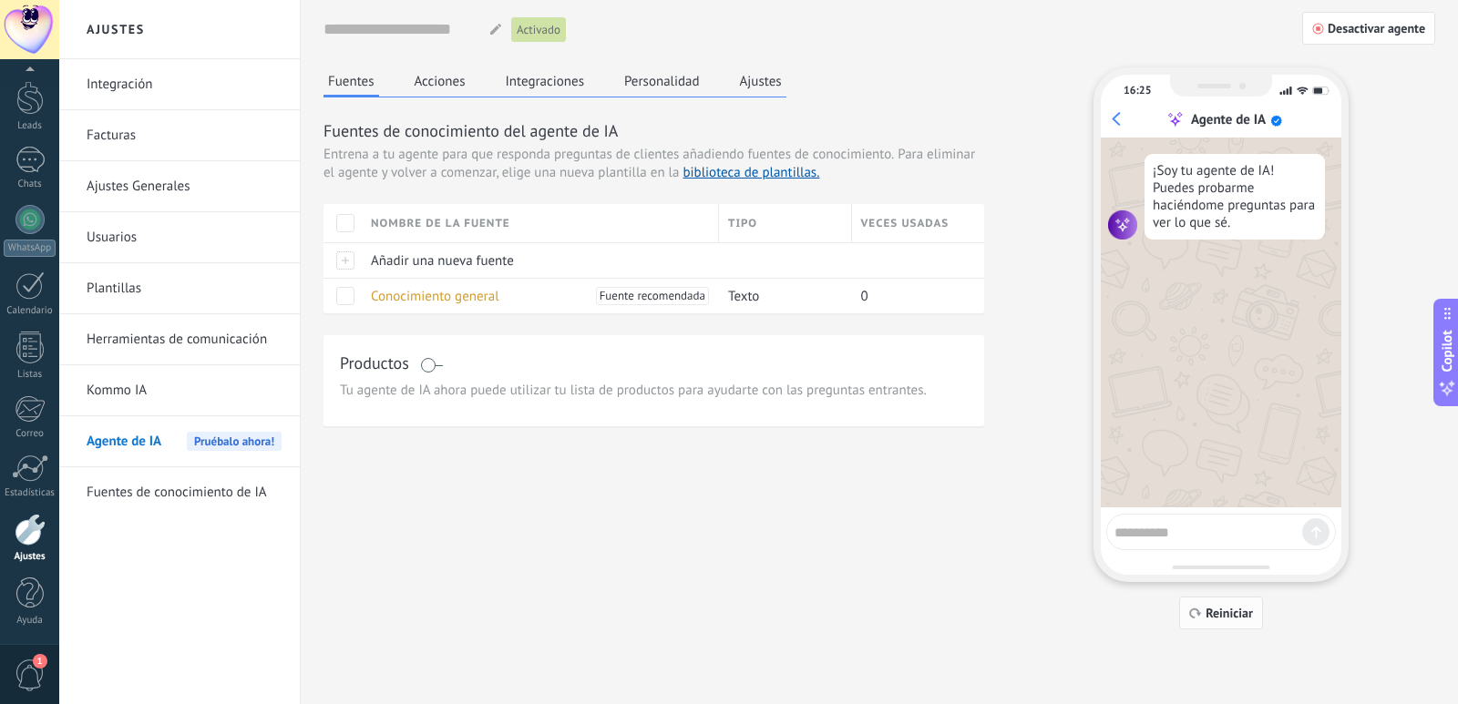
click at [1234, 613] on span "Reiniciar" at bounding box center [1228, 613] width 47 height 13
click at [1145, 529] on textarea at bounding box center [1208, 529] width 188 height 23
type textarea "*"
type textarea "********"
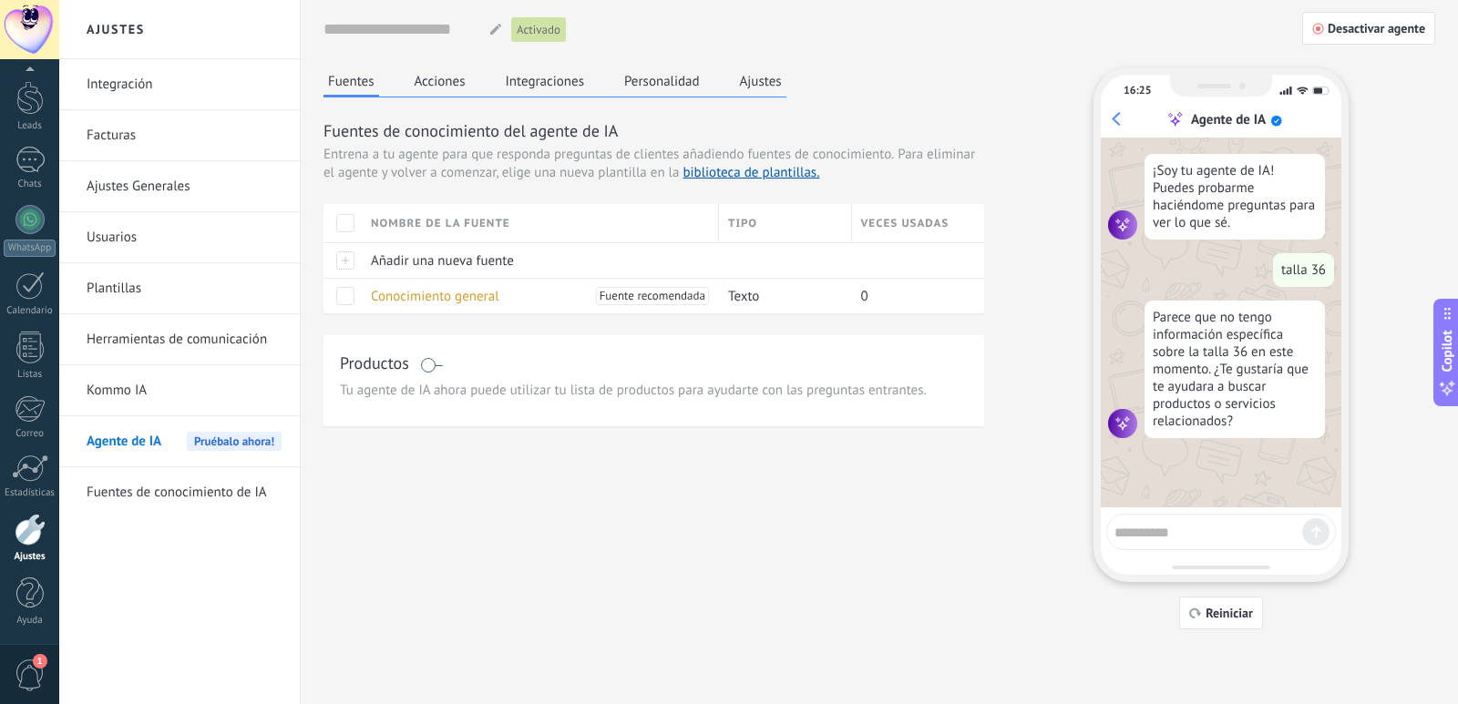
click at [1198, 544] on div at bounding box center [1221, 532] width 230 height 36
click at [1197, 523] on textarea at bounding box center [1208, 529] width 188 height 23
paste textarea "**********"
type textarea "**********"
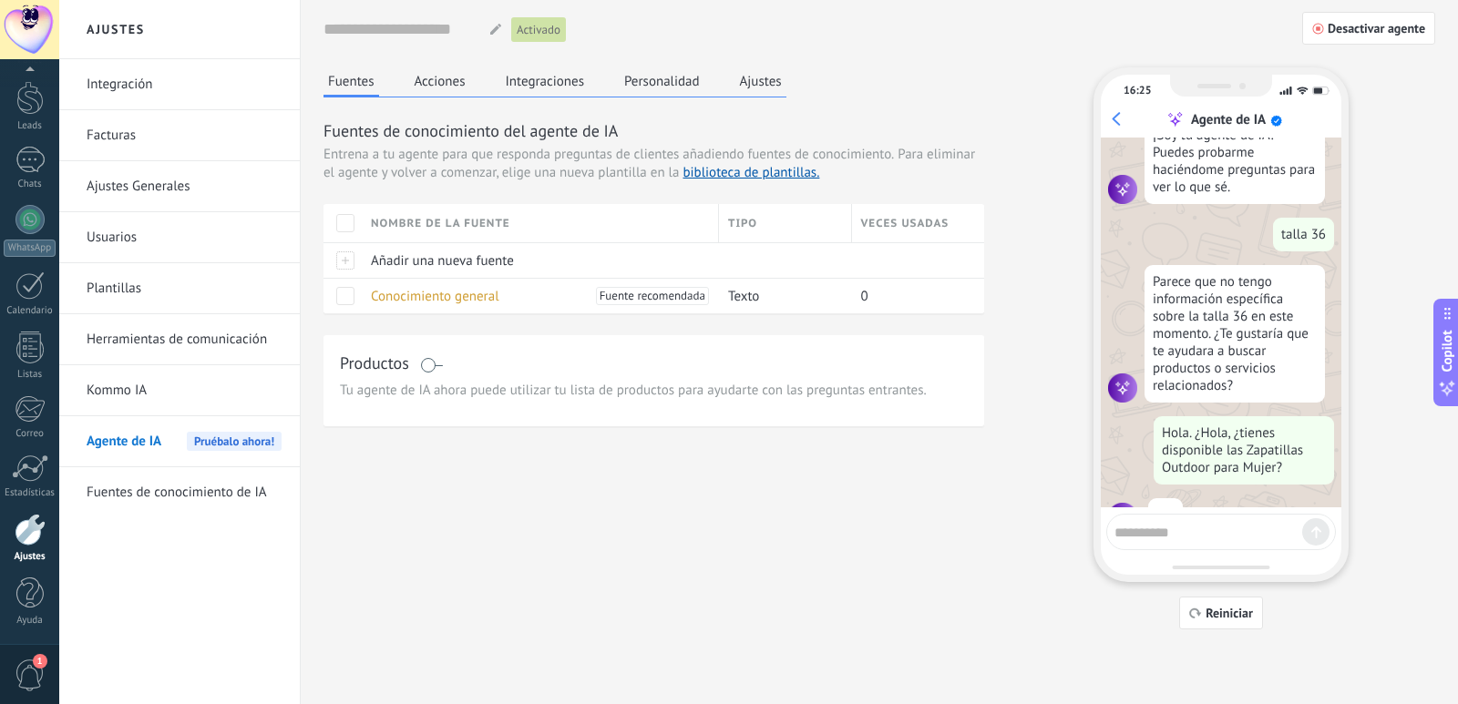
scroll to position [83, 0]
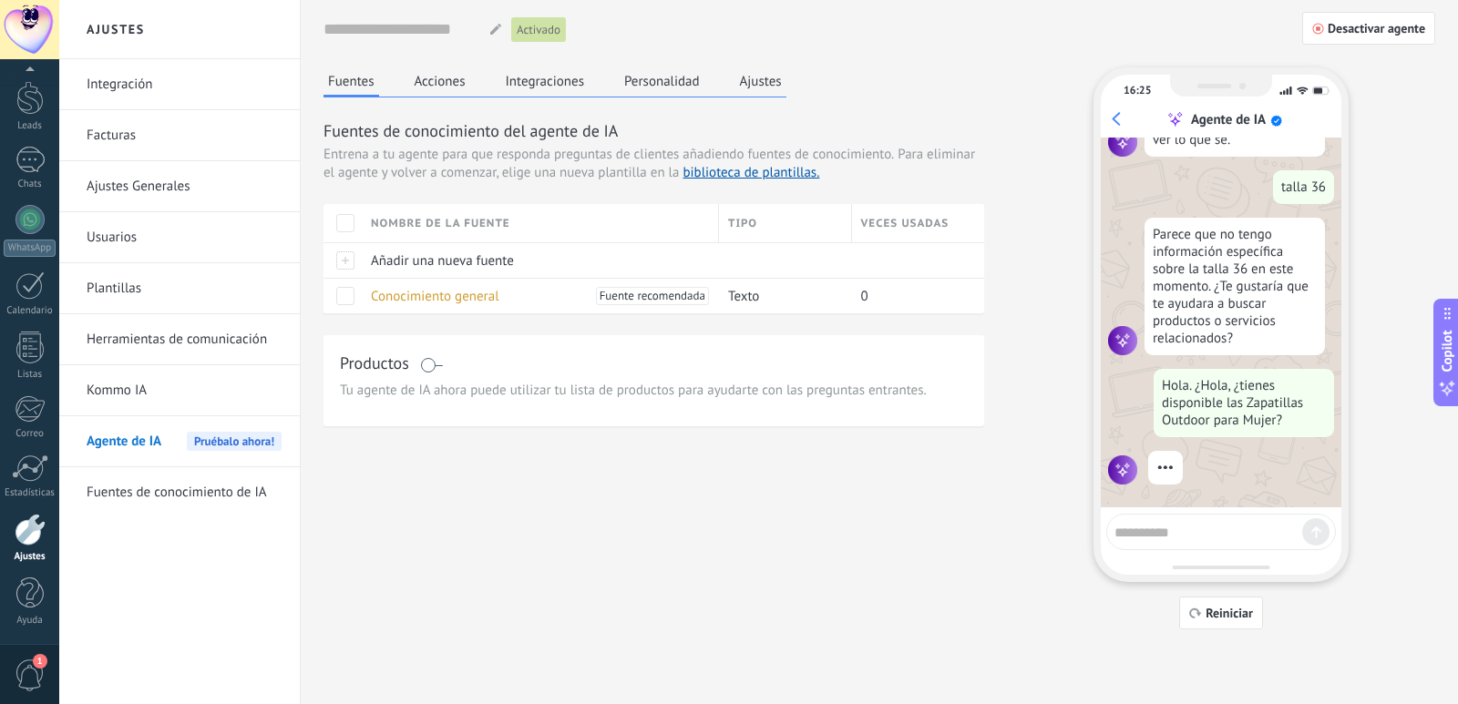
click at [445, 87] on button "Acciones" at bounding box center [440, 80] width 60 height 27
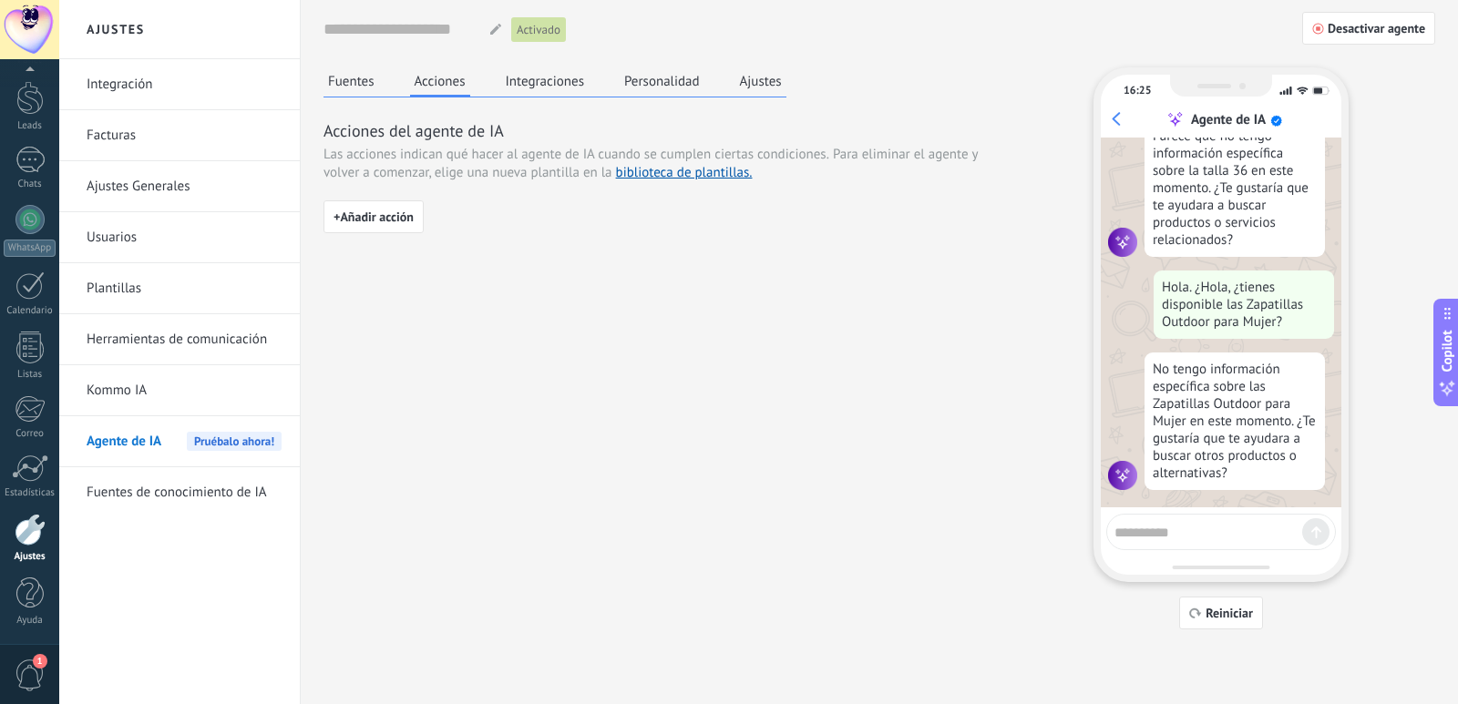
scroll to position [187, 0]
click at [622, 168] on link "biblioteca de plantillas." at bounding box center [684, 172] width 137 height 17
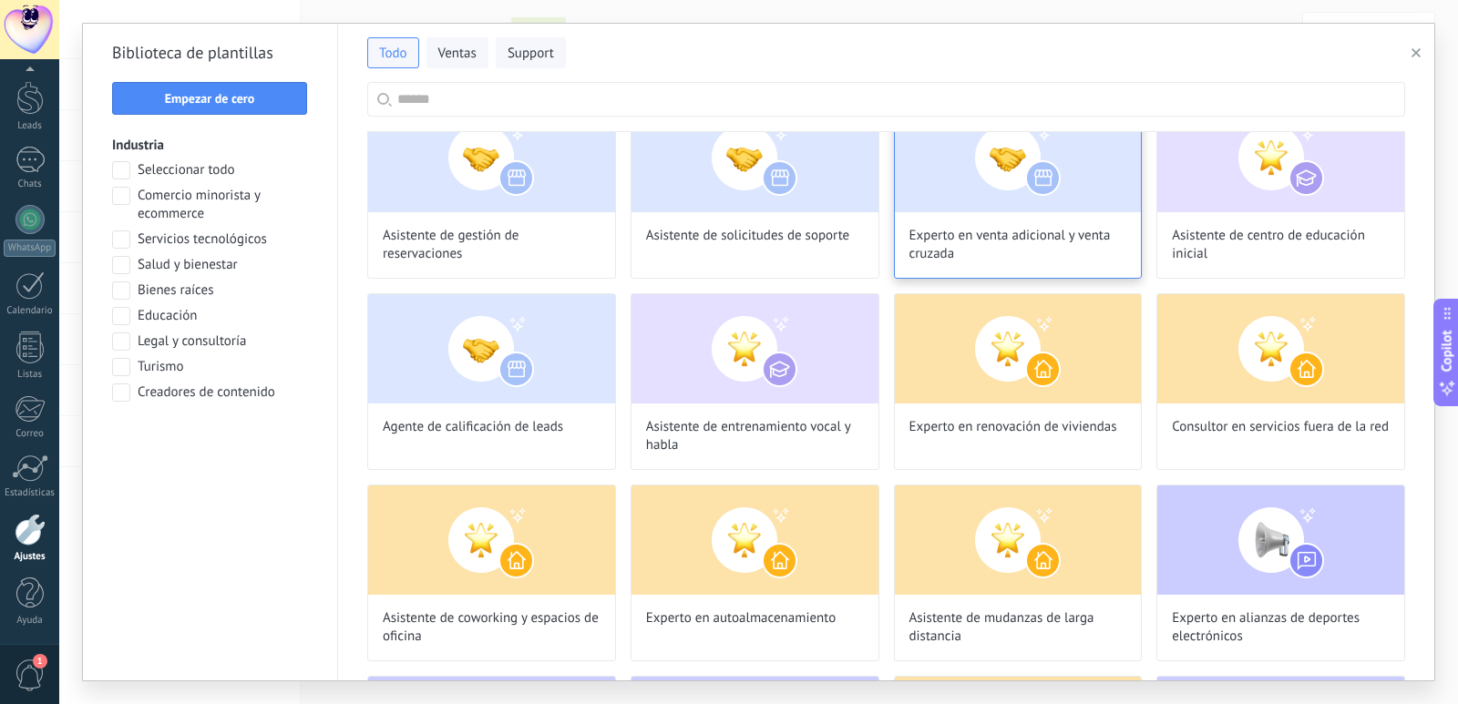
scroll to position [364, 0]
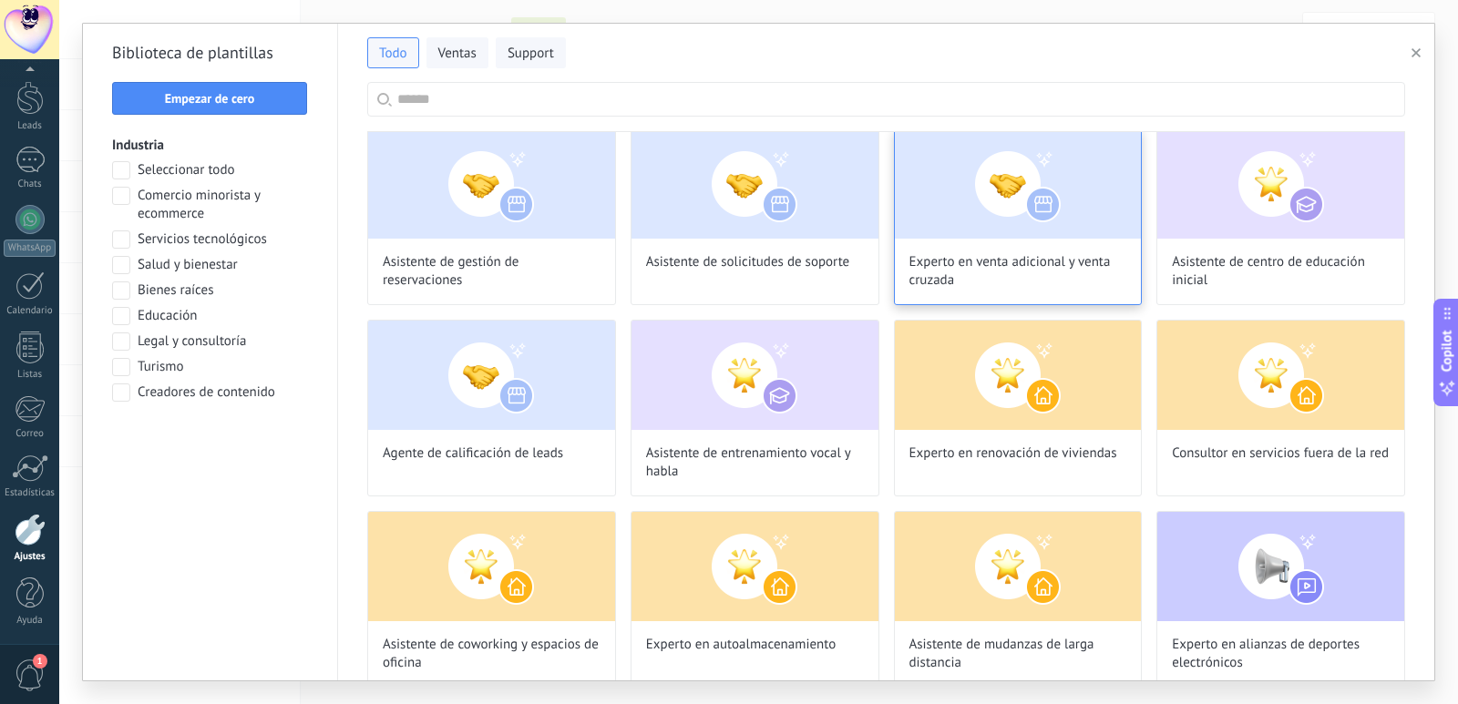
click at [1002, 189] on img at bounding box center [1018, 183] width 247 height 109
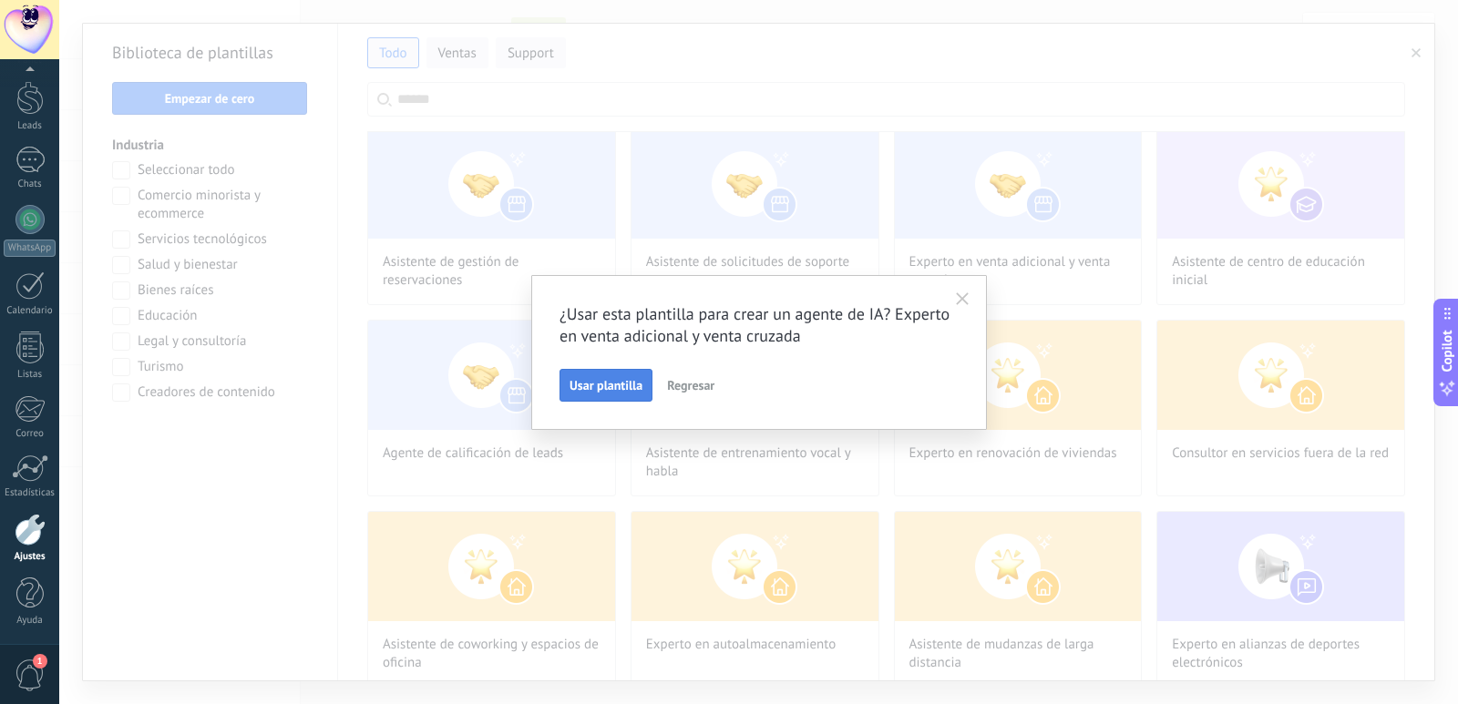
click at [607, 387] on span "Usar plantilla" at bounding box center [605, 385] width 73 height 13
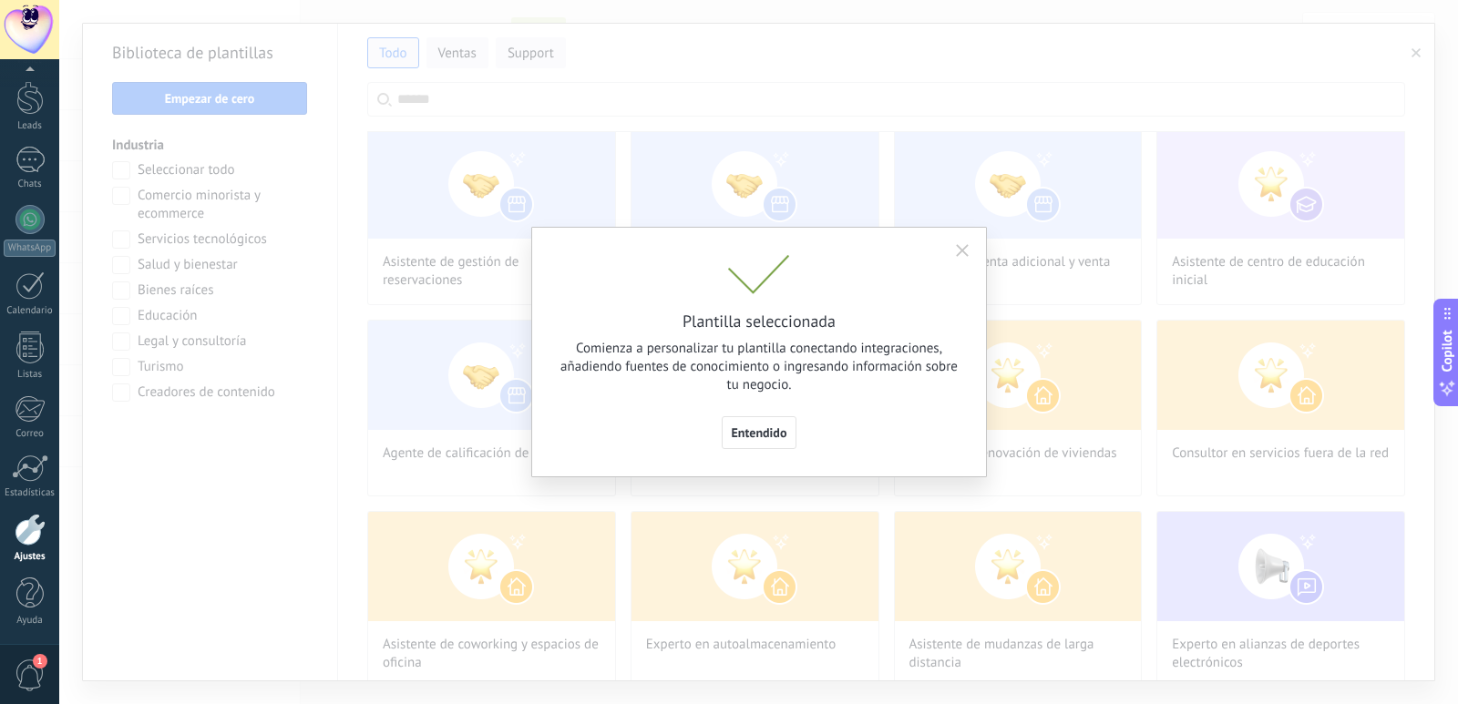
drag, startPoint x: 754, startPoint y: 434, endPoint x: 870, endPoint y: 476, distance: 123.1
click at [753, 433] on span "Entendido" at bounding box center [760, 432] width 56 height 13
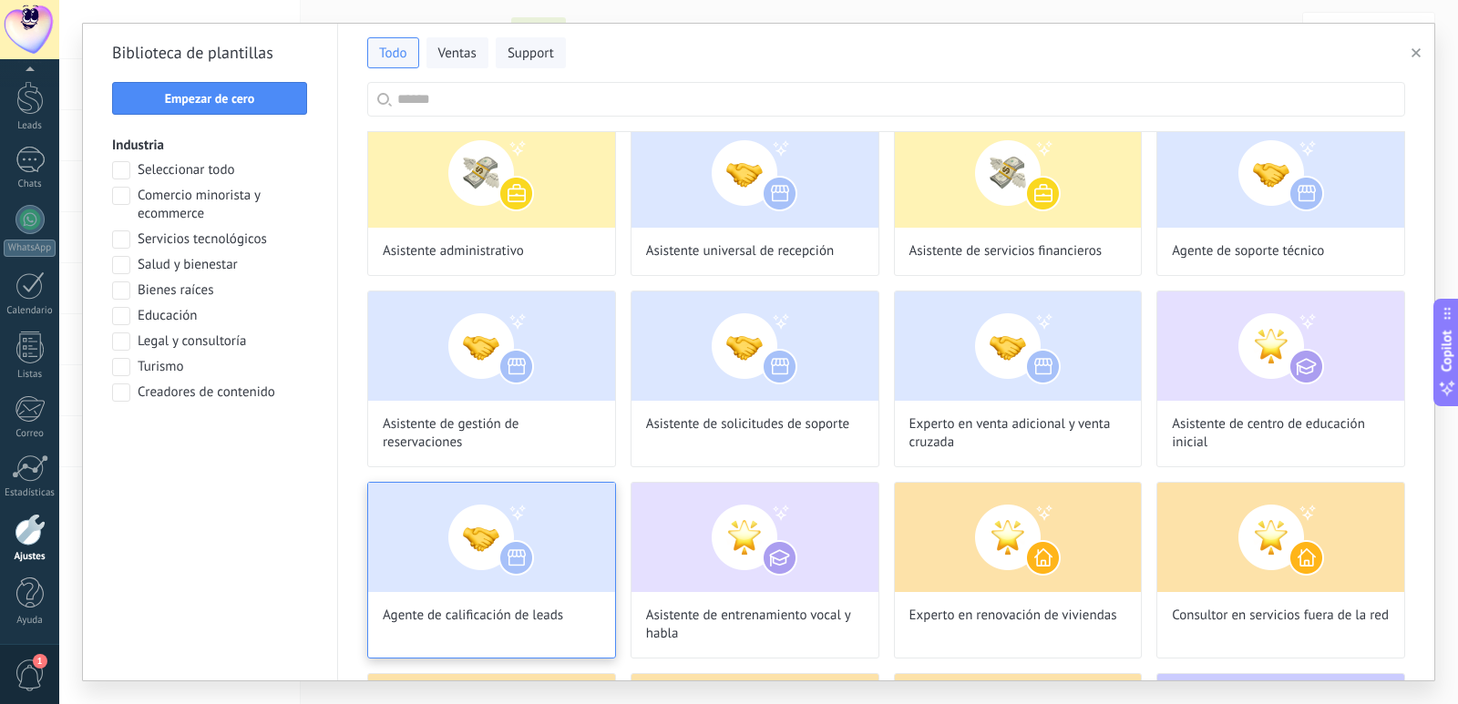
scroll to position [0, 0]
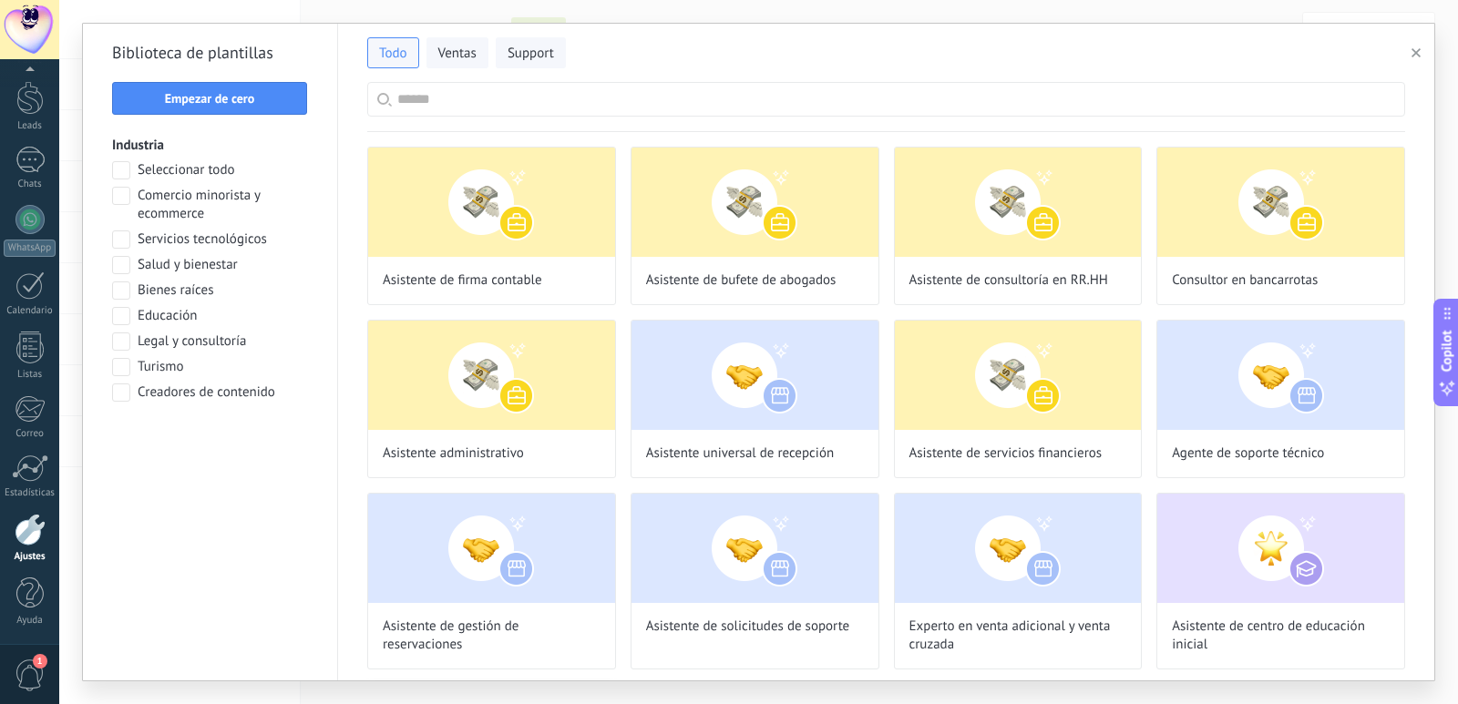
type input "**********"
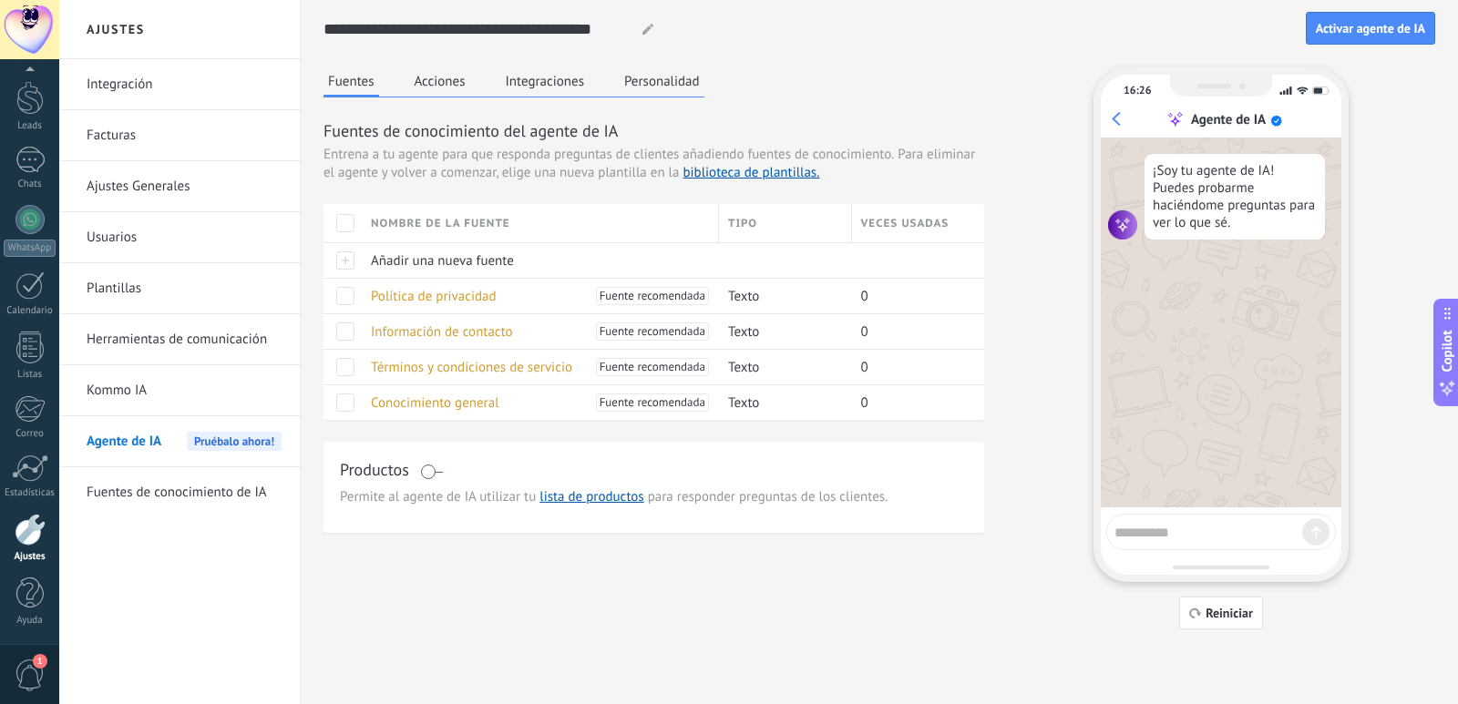
click at [431, 471] on span at bounding box center [431, 472] width 23 height 15
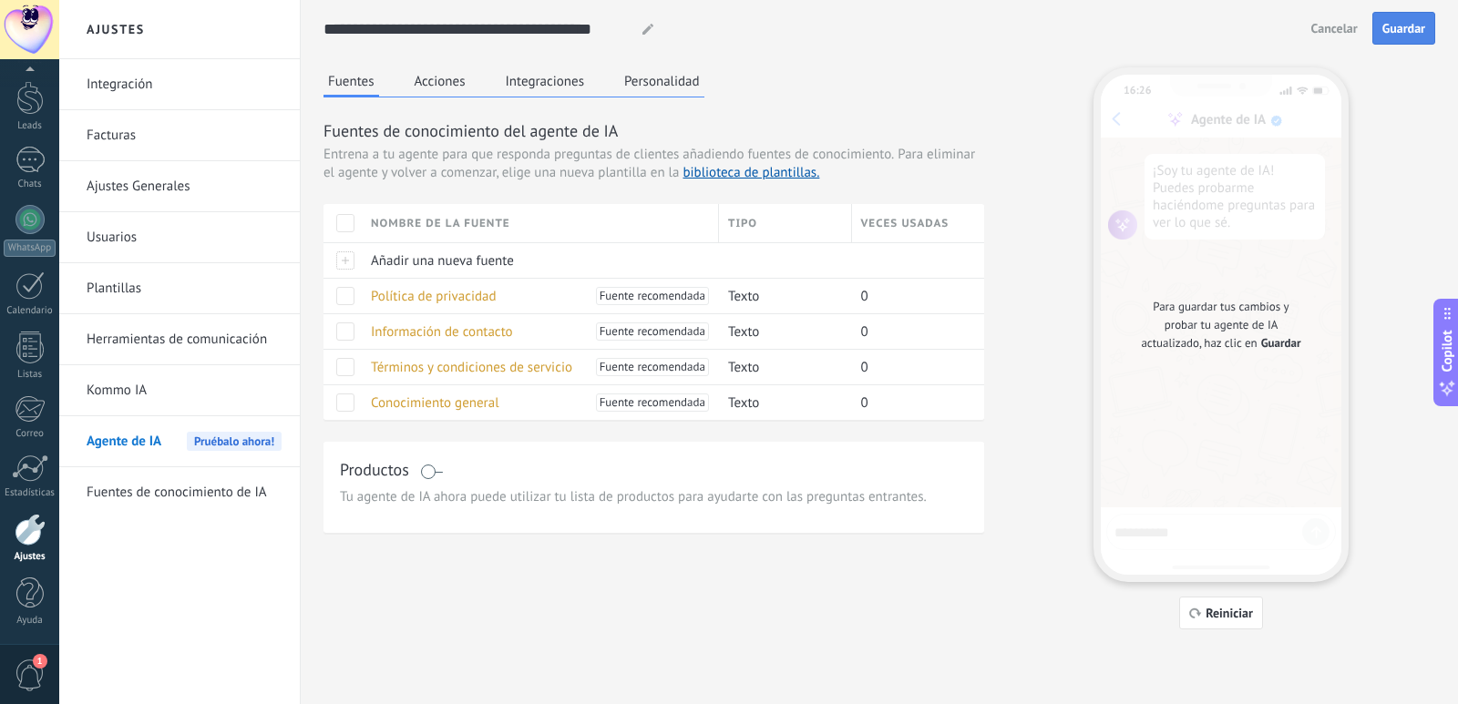
click at [1399, 19] on button "Guardar" at bounding box center [1403, 28] width 63 height 33
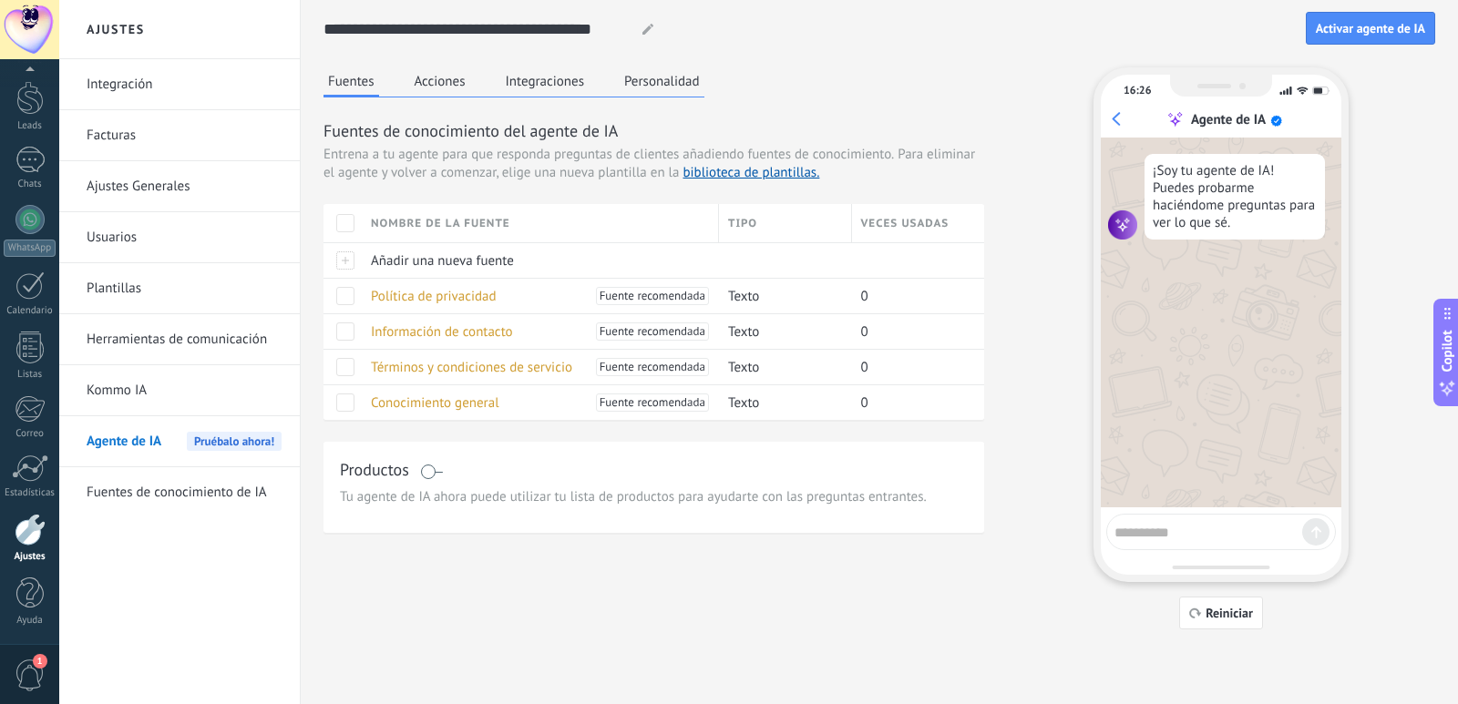
click at [448, 79] on button "Acciones" at bounding box center [440, 80] width 60 height 27
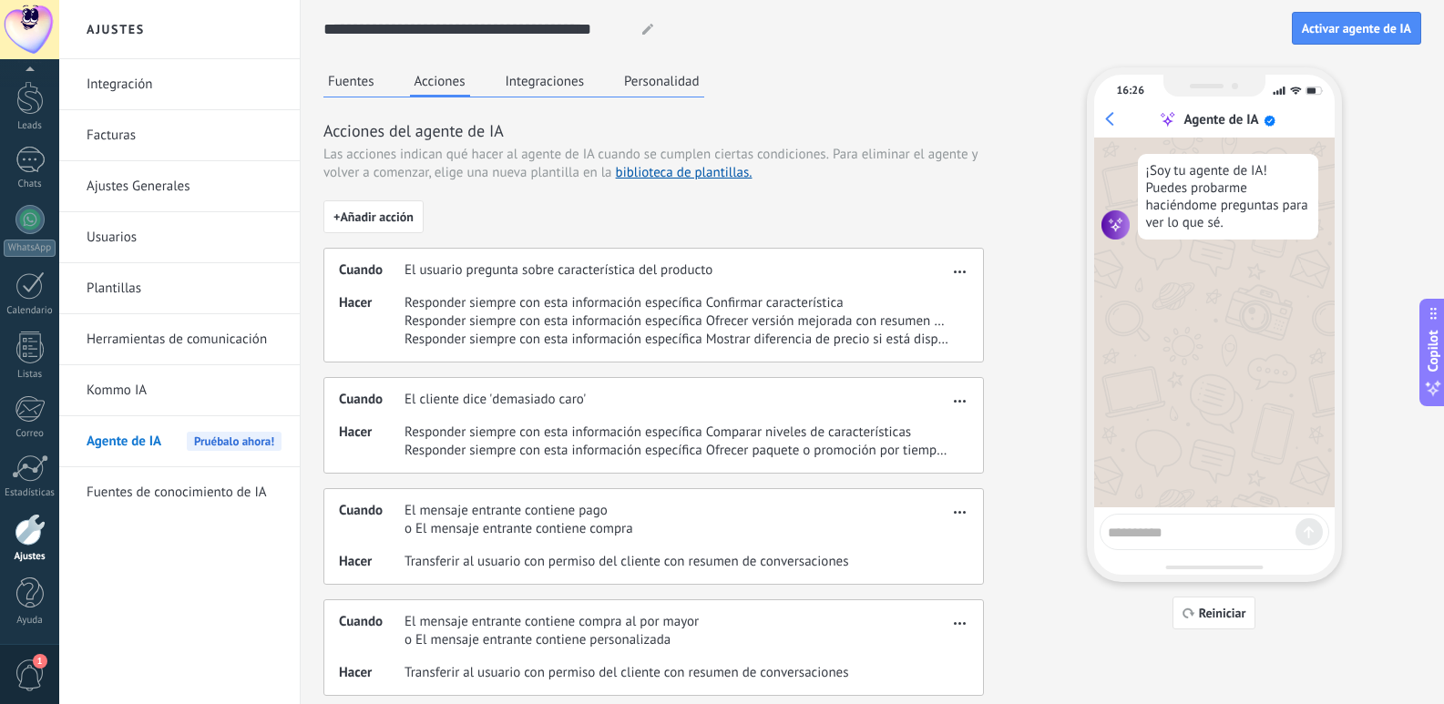
click at [537, 75] on button "Integraciones" at bounding box center [545, 80] width 88 height 27
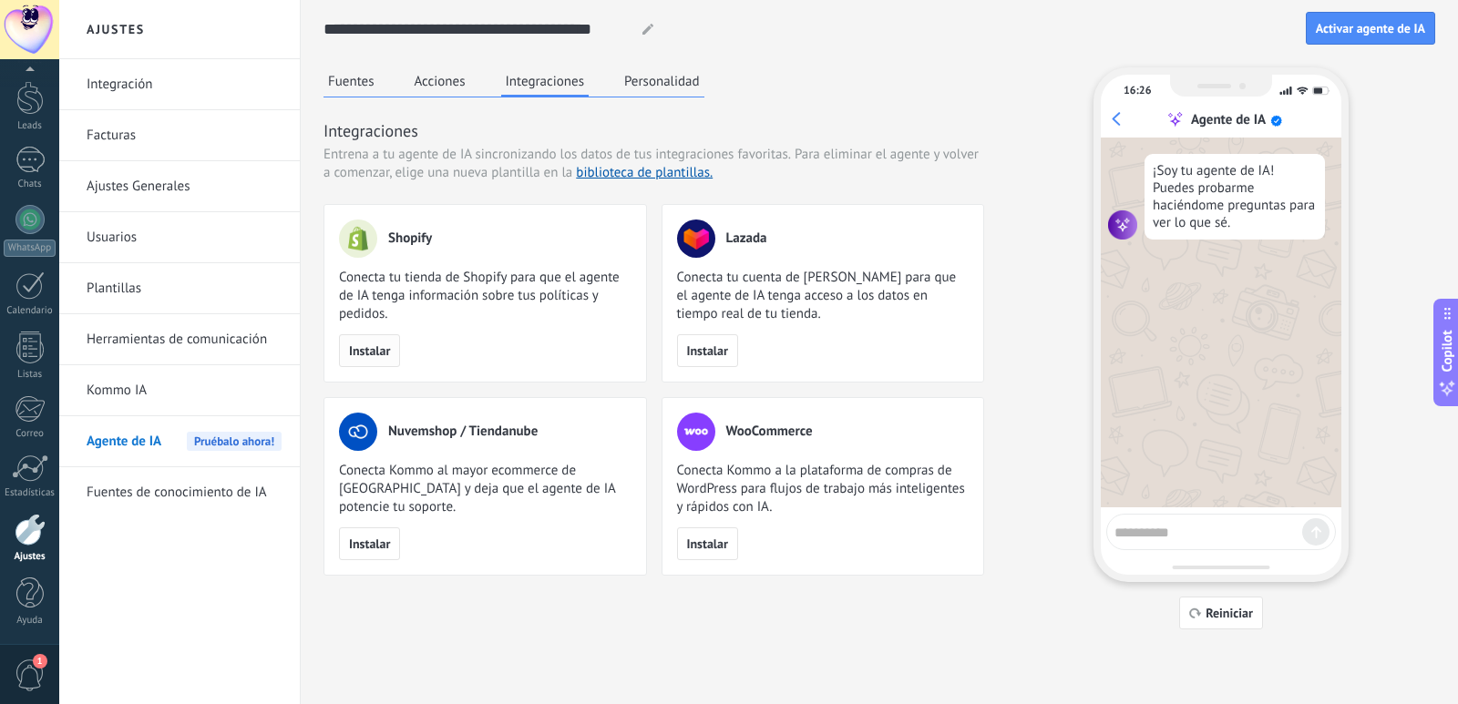
click at [368, 344] on span "Instalar" at bounding box center [369, 350] width 41 height 13
click at [367, 346] on span "Instalar" at bounding box center [369, 350] width 41 height 13
click at [392, 288] on span "Conecta tu tienda de Shopify para que el agente de IA tenga información sobre t…" at bounding box center [485, 296] width 292 height 55
click at [398, 236] on span "Shopify" at bounding box center [410, 239] width 44 height 18
click at [365, 350] on span "Instalar" at bounding box center [369, 350] width 41 height 13
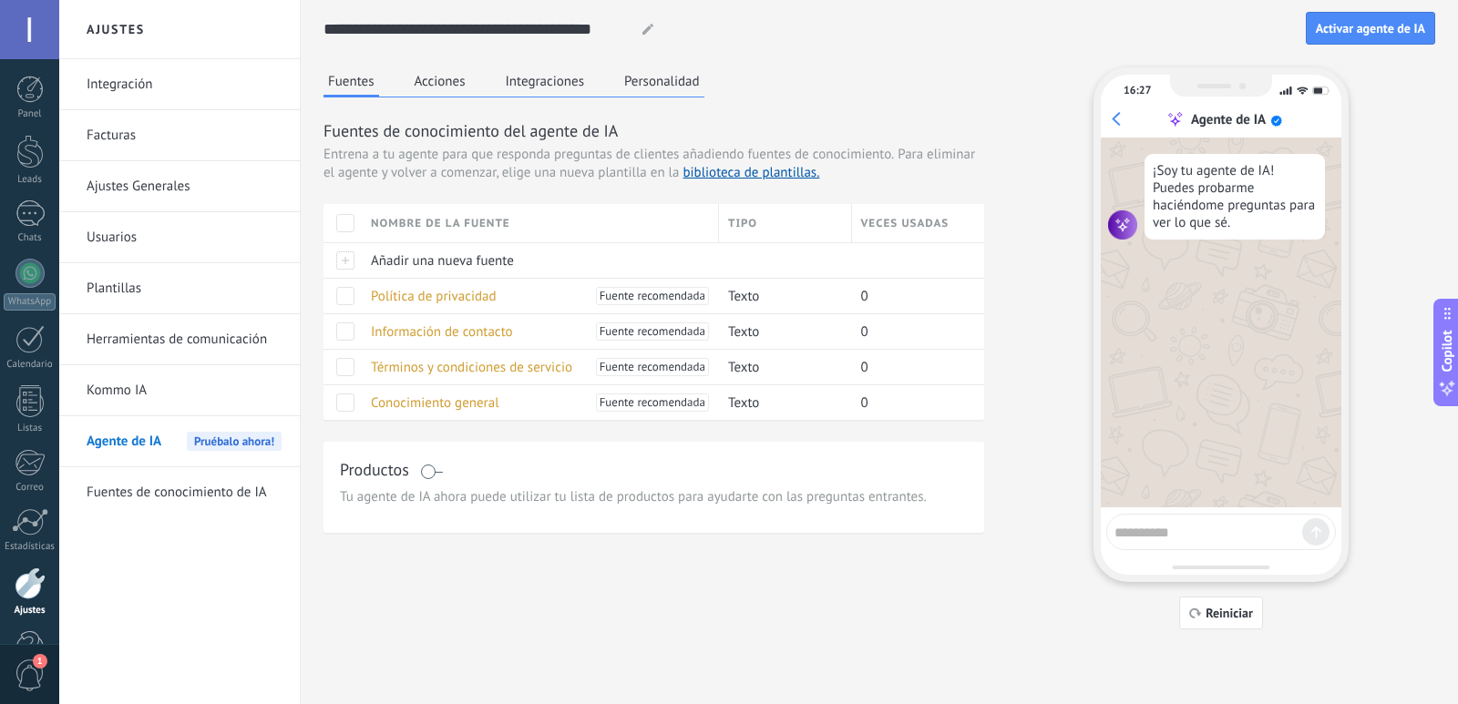
click at [541, 70] on button "Integraciones" at bounding box center [545, 80] width 88 height 27
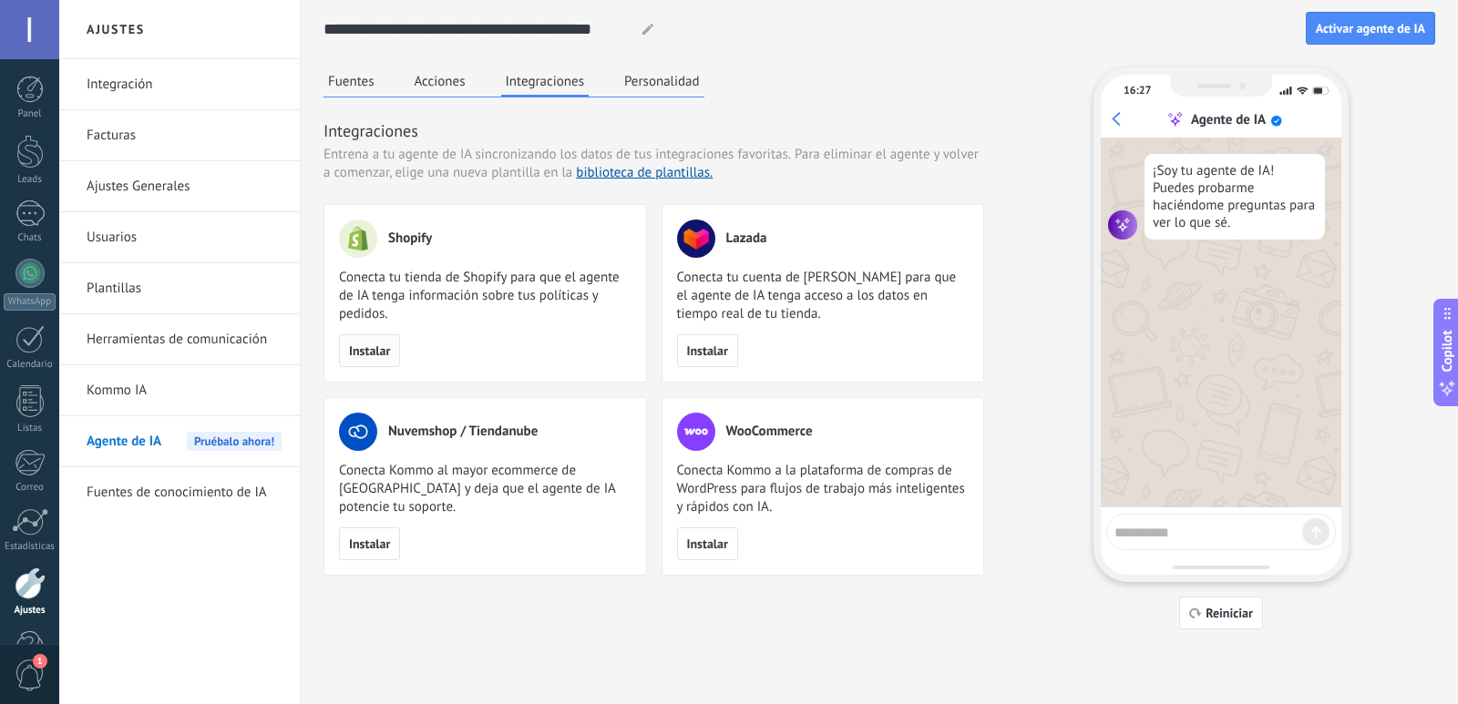
click at [368, 351] on span "Instalar" at bounding box center [369, 350] width 41 height 13
click at [1382, 31] on span "Activar agente de IA" at bounding box center [1370, 28] width 109 height 13
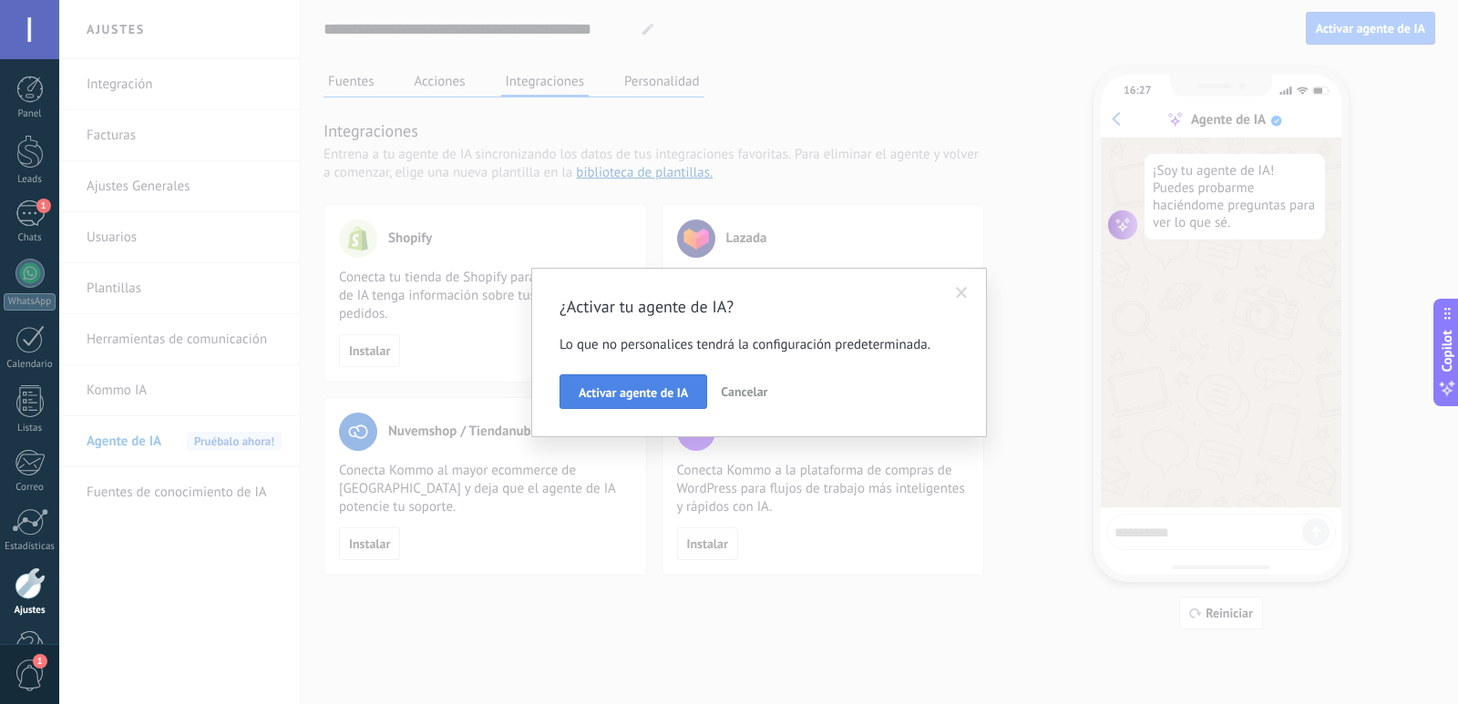
click at [624, 402] on button "Activar agente de IA" at bounding box center [633, 391] width 148 height 35
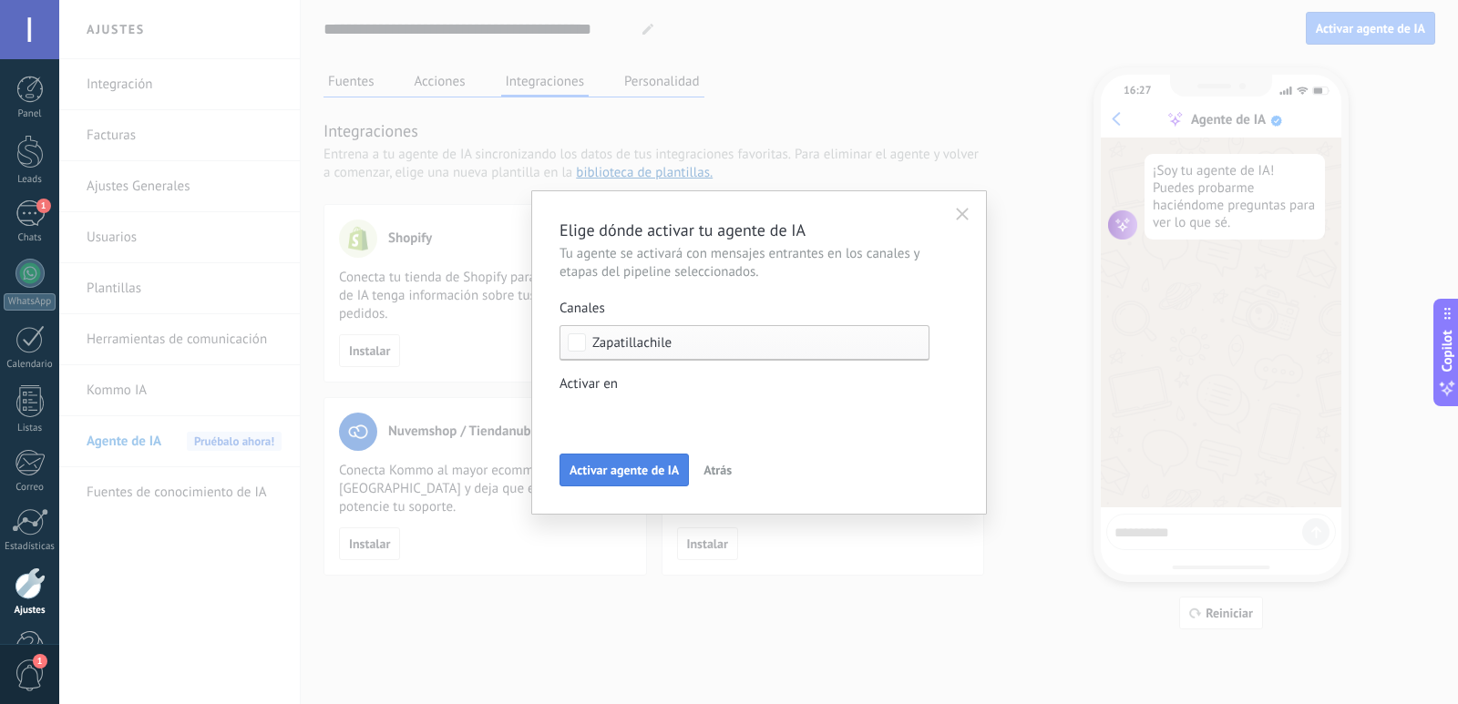
click at [614, 466] on span "Activar agente de IA" at bounding box center [623, 470] width 109 height 13
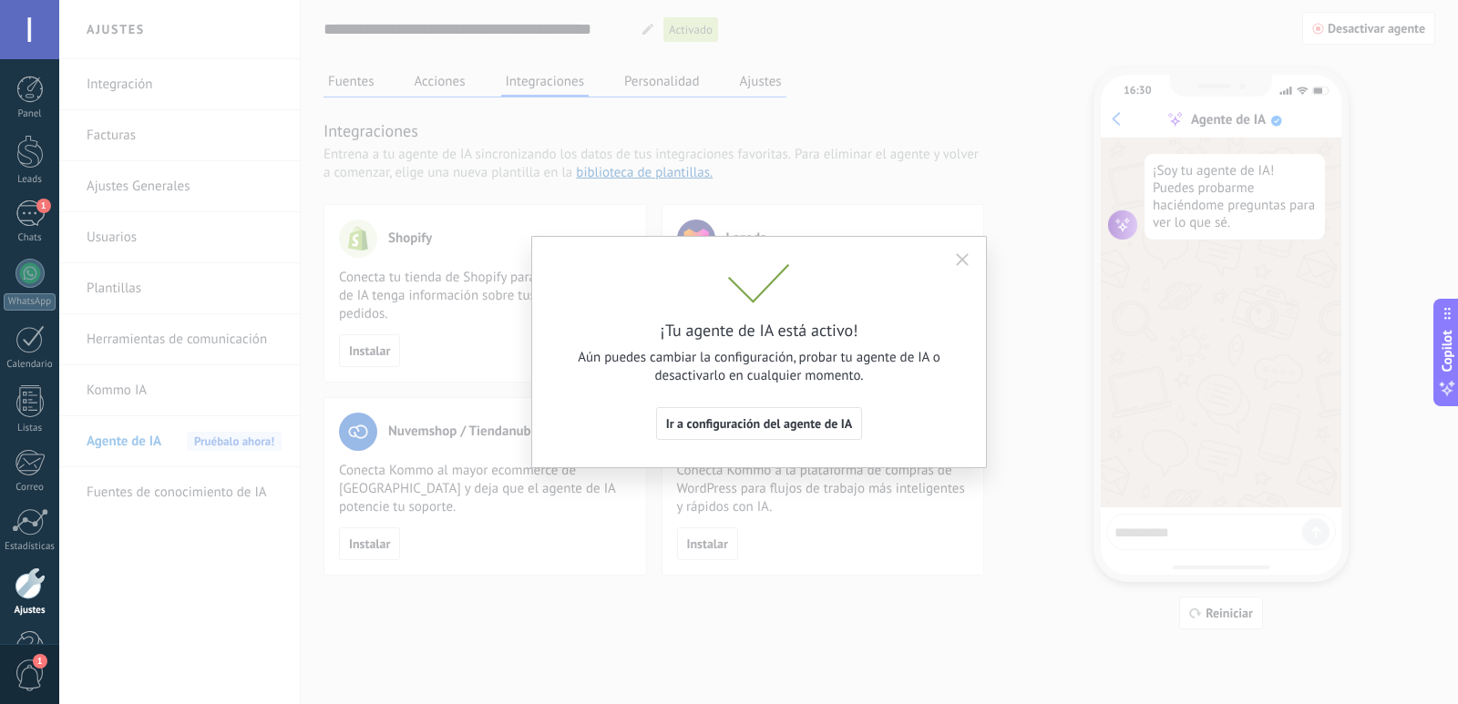
click at [967, 262] on icon "button" at bounding box center [962, 259] width 13 height 13
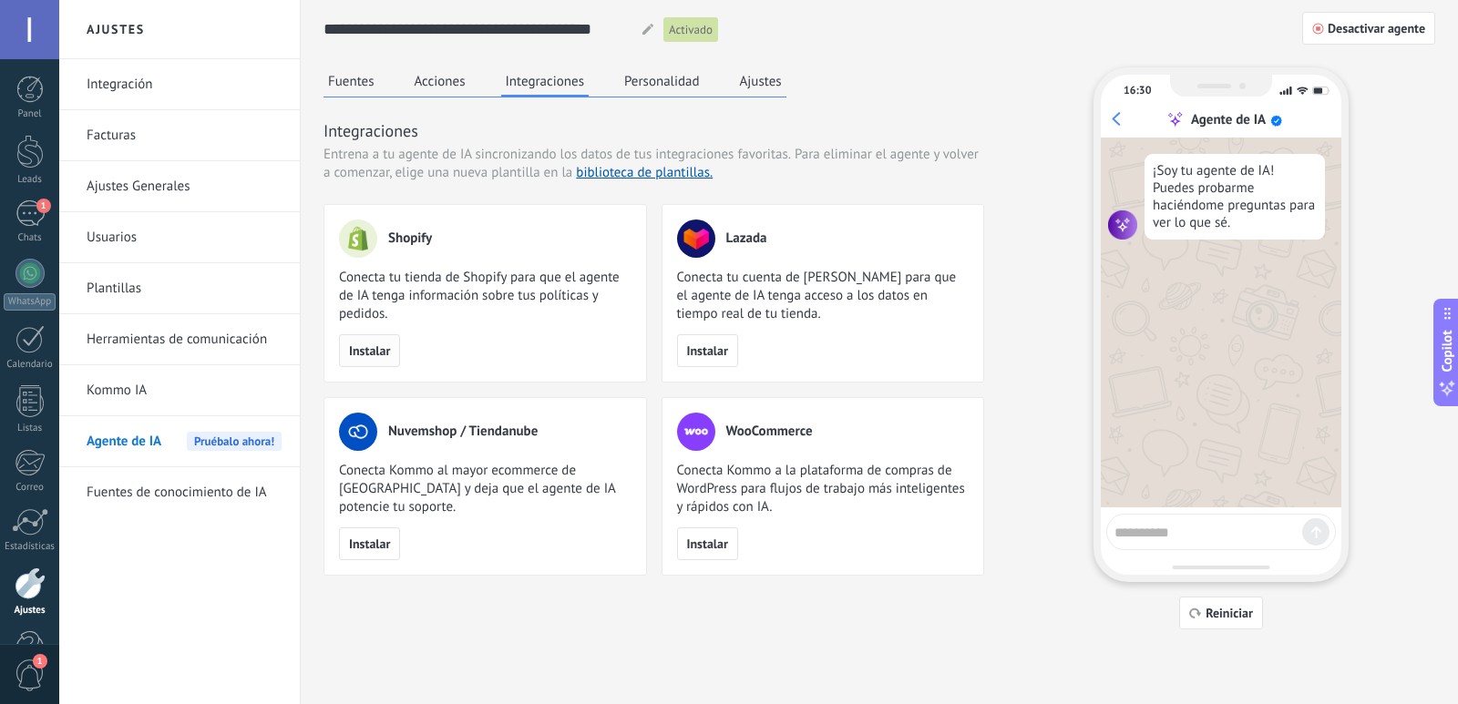
click at [367, 350] on span "Instalar" at bounding box center [369, 350] width 41 height 13
click at [161, 385] on link "Kommo IA" at bounding box center [184, 390] width 195 height 51
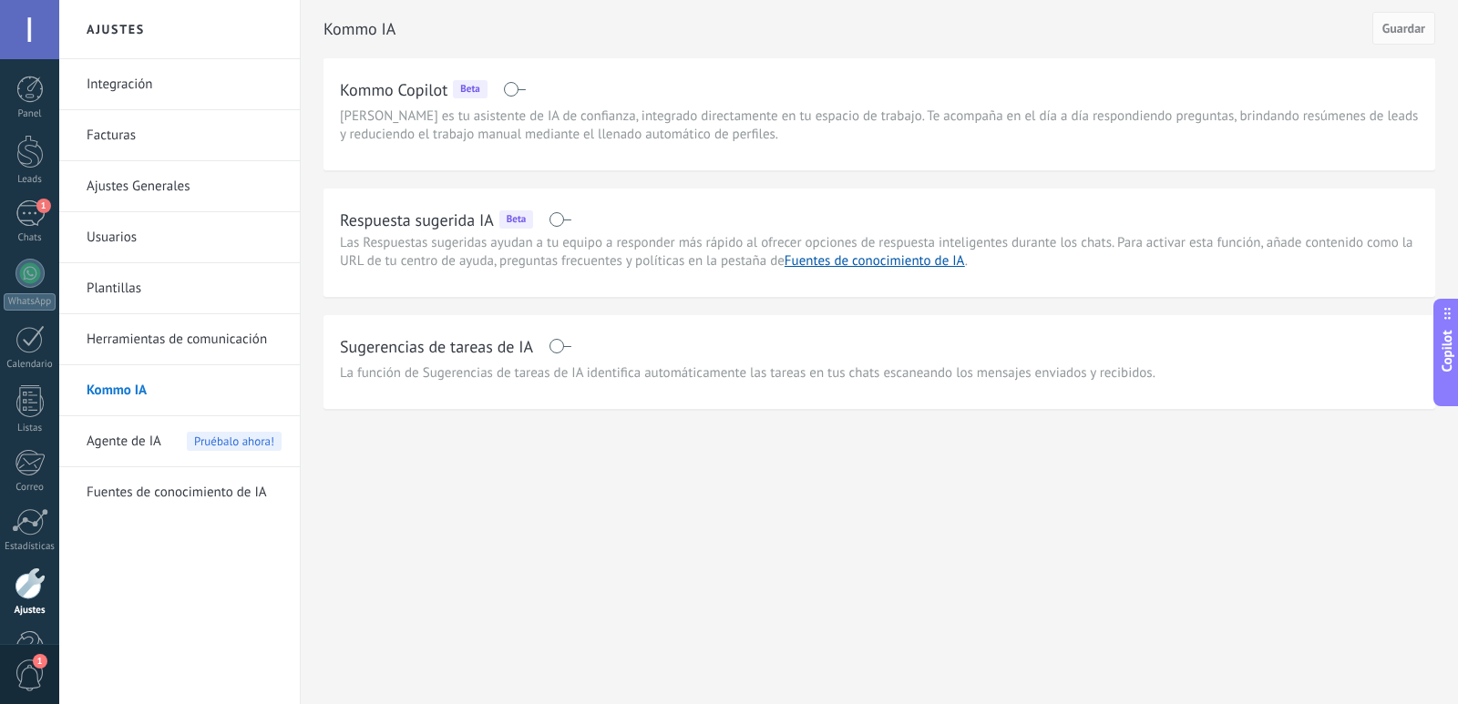
click at [565, 216] on span at bounding box center [559, 219] width 23 height 15
click at [571, 347] on span at bounding box center [559, 346] width 23 height 15
click at [892, 267] on link "Fuentes de conocimiento de IA" at bounding box center [874, 260] width 180 height 17
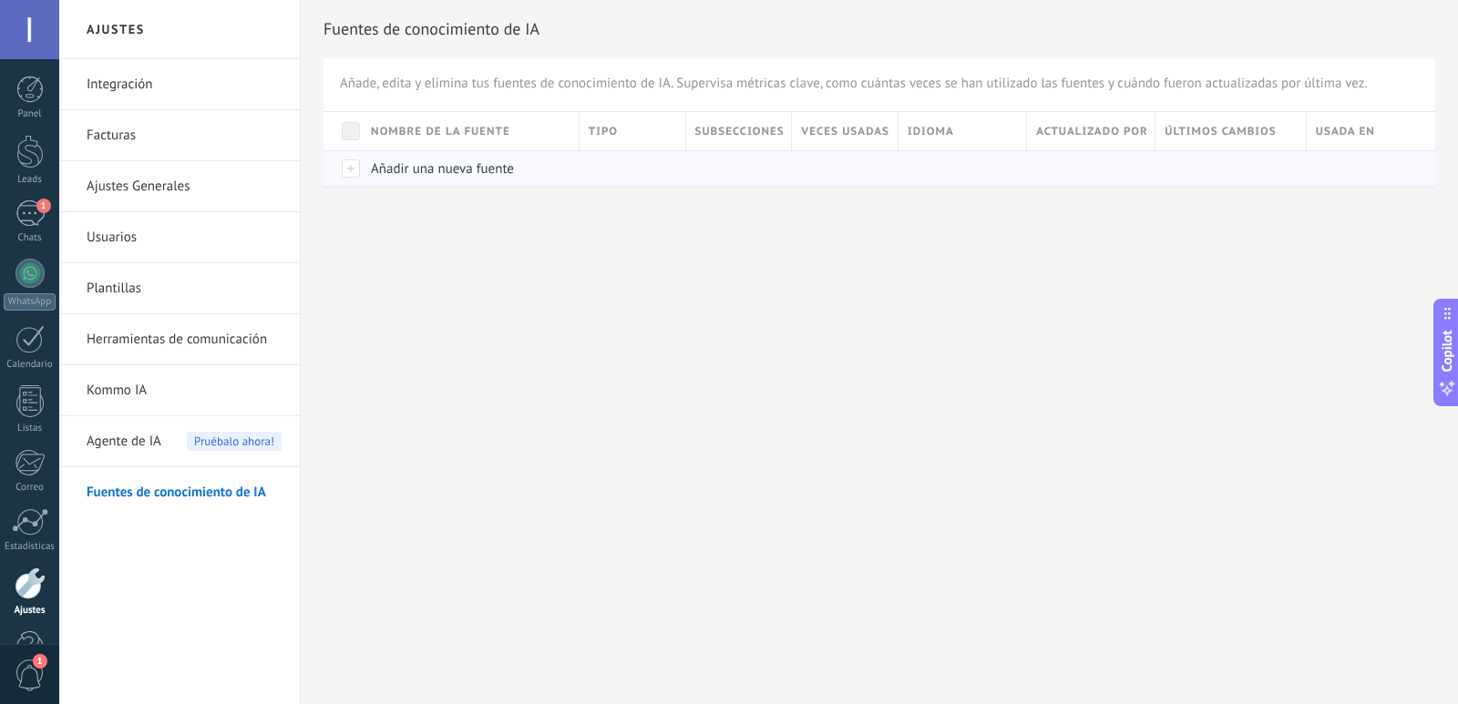
click at [479, 167] on span "Añadir una nueva fuente" at bounding box center [442, 168] width 143 height 17
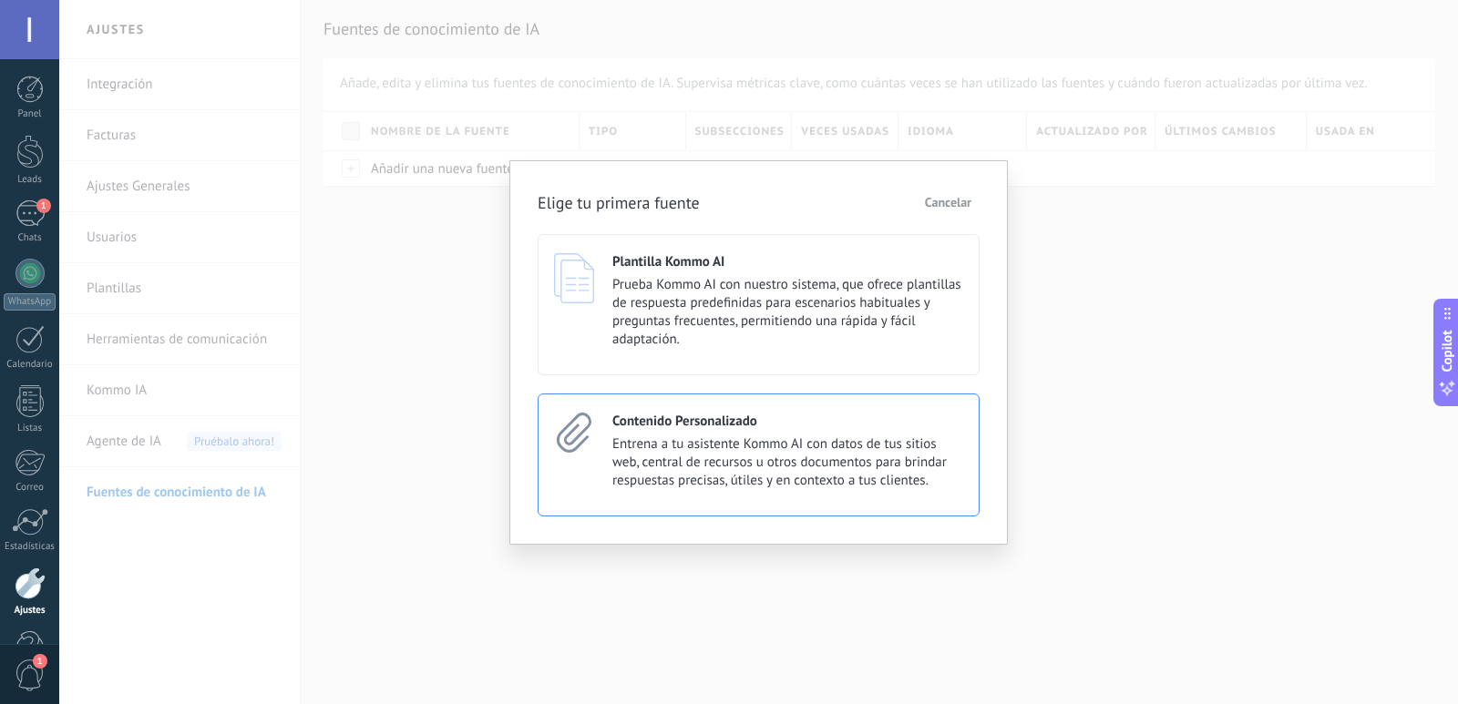
click at [695, 427] on h4 "Contenido Personalizado" at bounding box center [684, 421] width 145 height 17
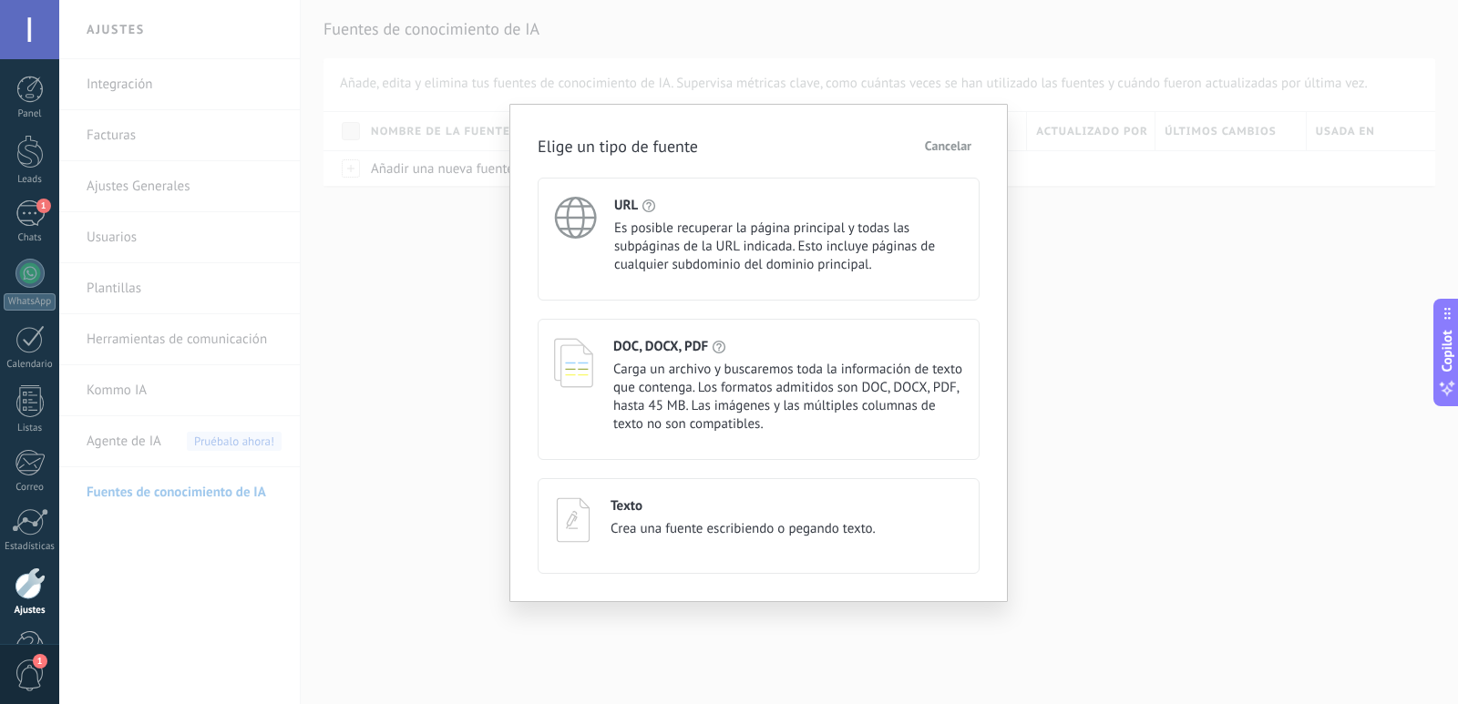
click at [697, 238] on span "Es posible recuperar la página principal y todas las subpáginas de la URL indic…" at bounding box center [788, 247] width 349 height 55
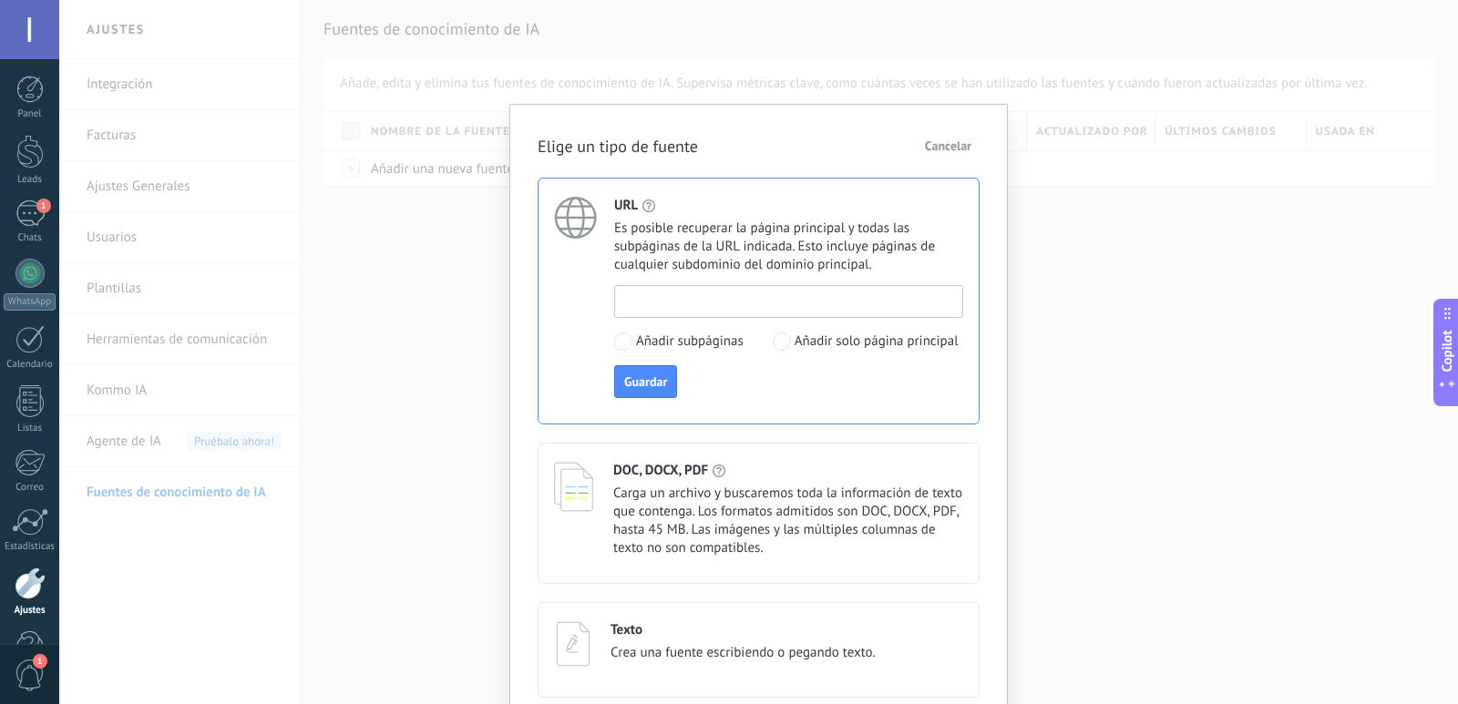
click at [685, 302] on input at bounding box center [788, 300] width 347 height 29
paste input "**********"
type input "**********"
click at [633, 377] on span "Guardar" at bounding box center [645, 381] width 43 height 13
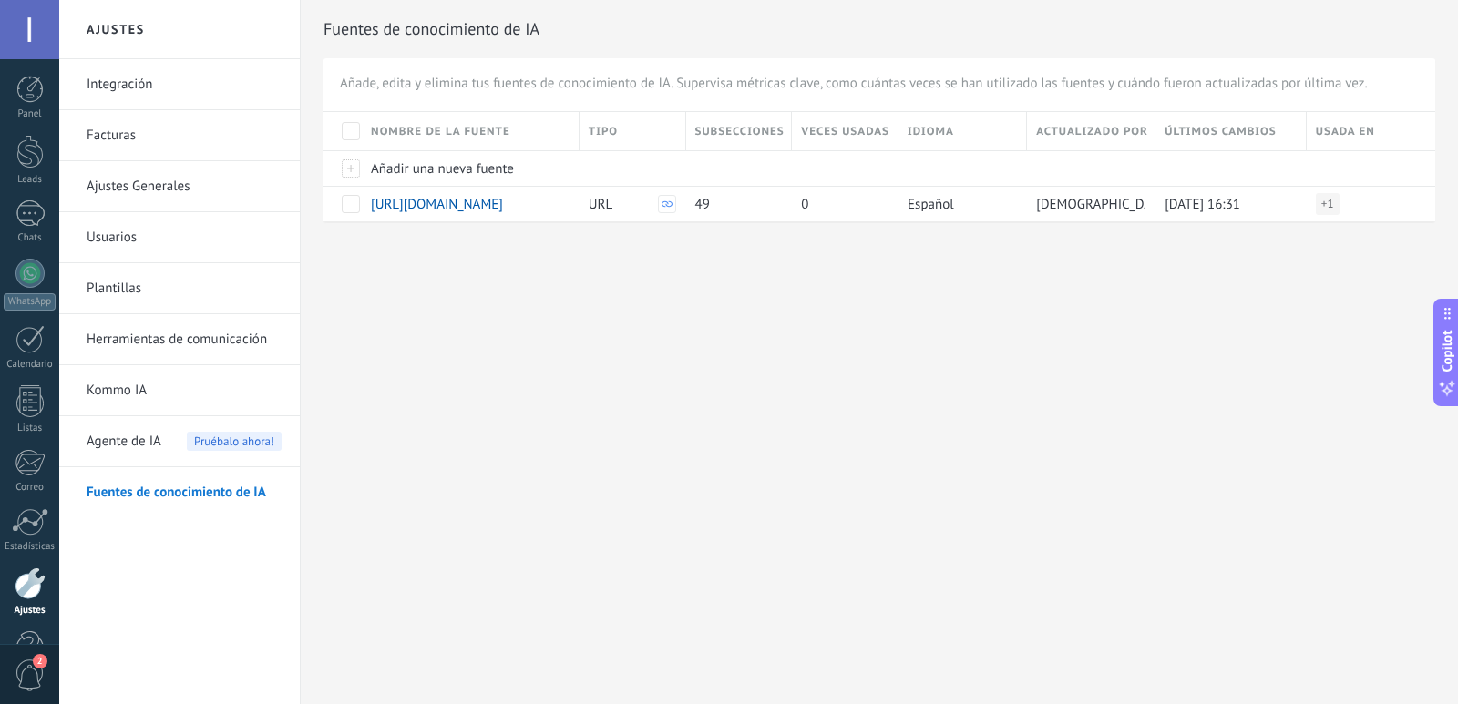
click at [178, 395] on link "Kommo IA" at bounding box center [184, 390] width 195 height 51
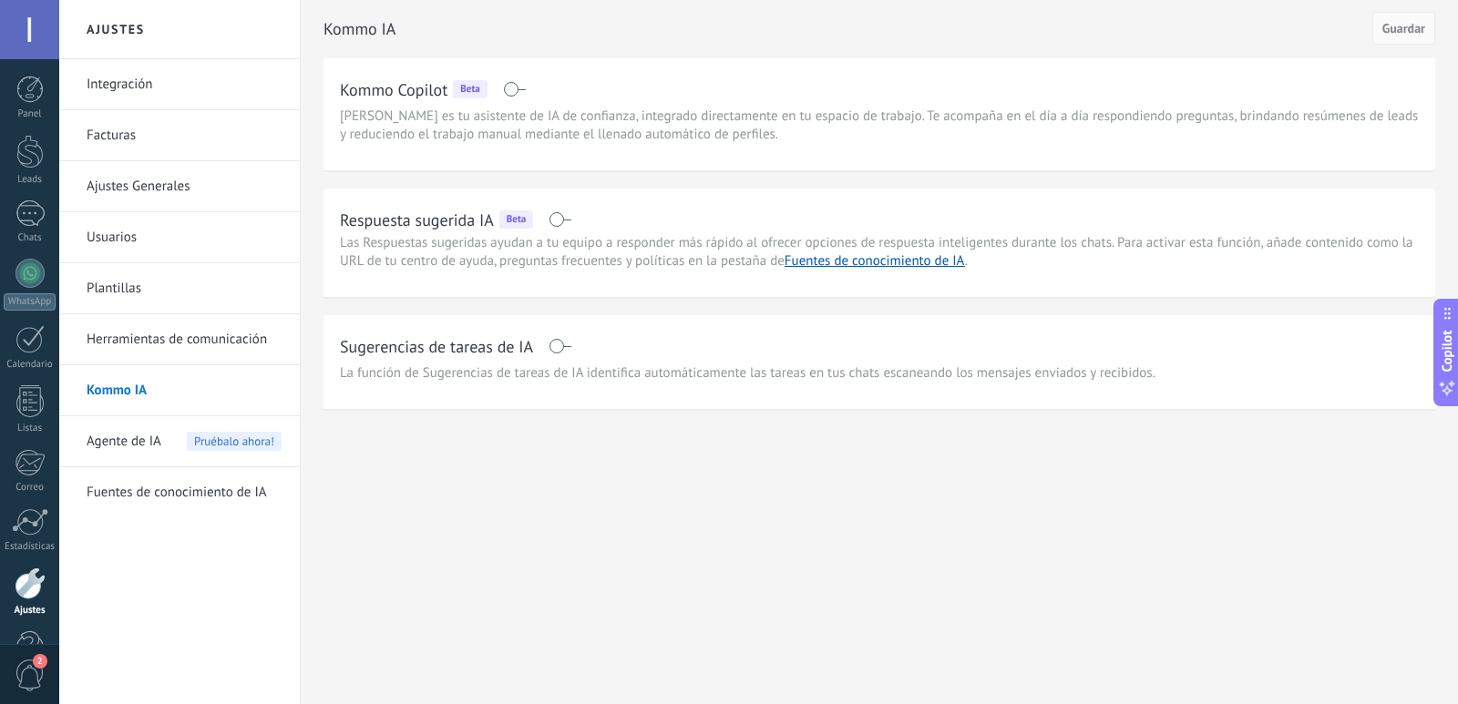
click at [564, 220] on span at bounding box center [559, 219] width 23 height 15
click at [821, 260] on link "Fuentes de conocimiento de IA" at bounding box center [874, 260] width 180 height 17
